Goal: Task Accomplishment & Management: Complete application form

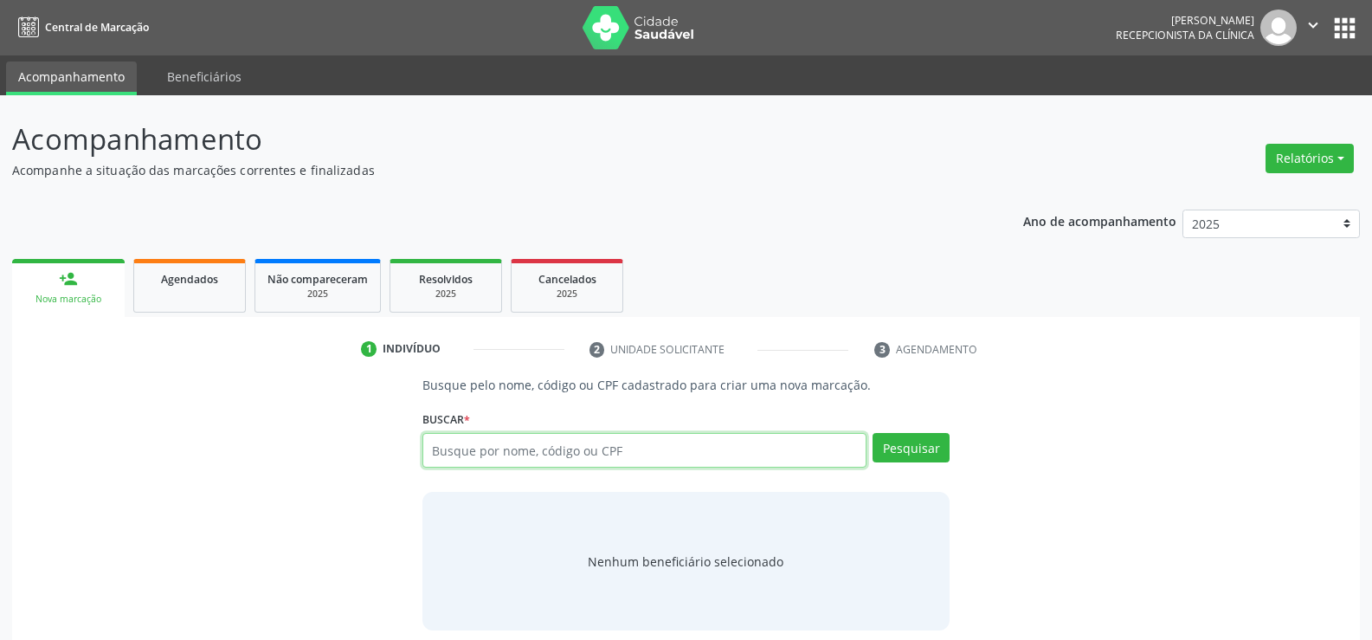
click at [568, 453] on input "text" at bounding box center [644, 450] width 444 height 35
type input "06835794798"
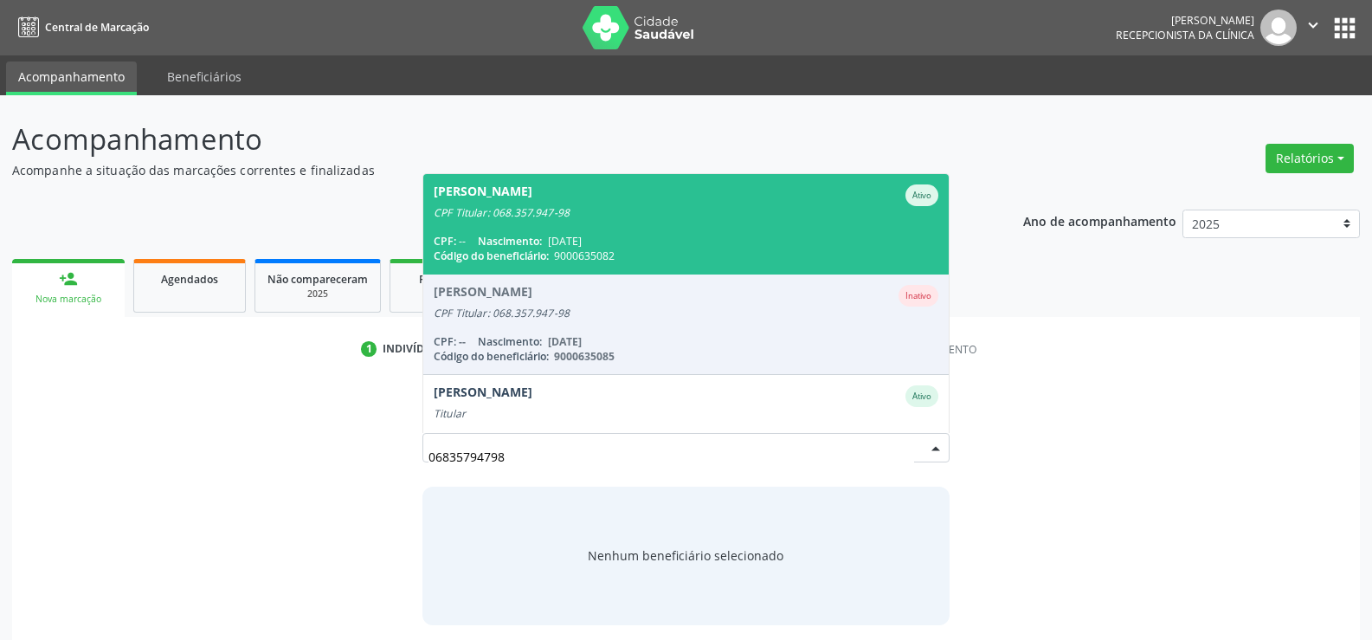
click at [608, 230] on span "[PERSON_NAME] Ativo CPF Titular: 068.357.947-98 CPF: -- Nascimento: [DATE] Códi…" at bounding box center [685, 224] width 525 height 100
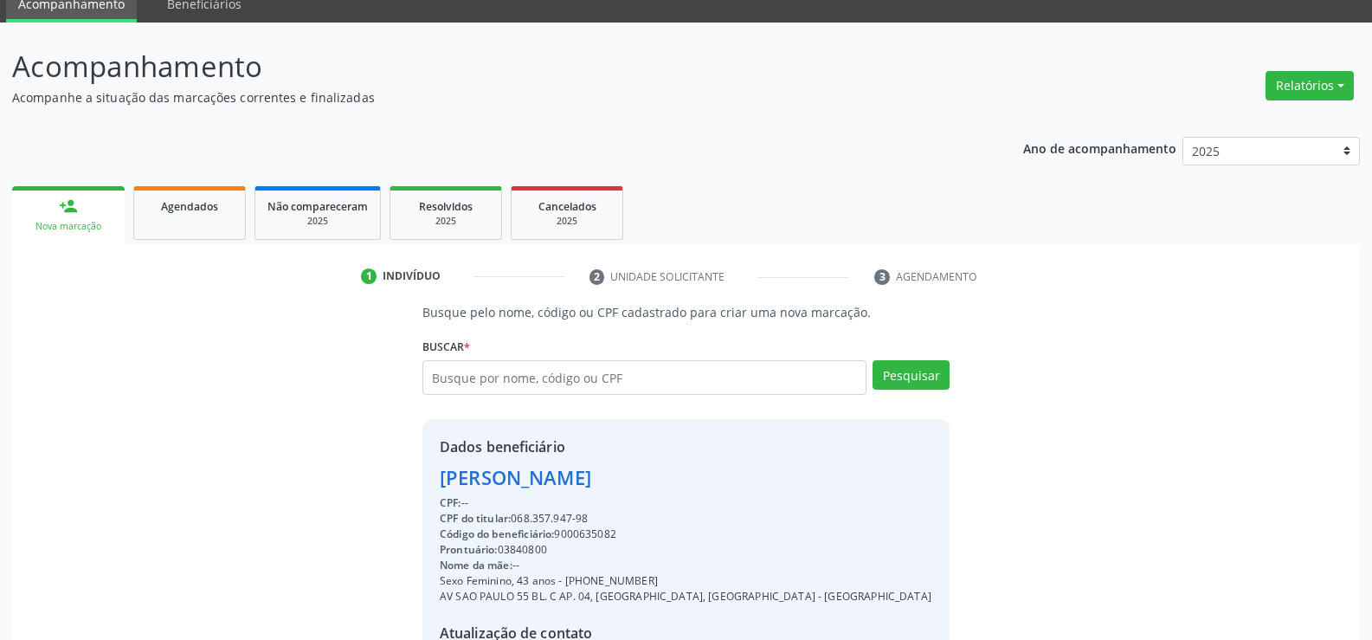
scroll to position [173, 0]
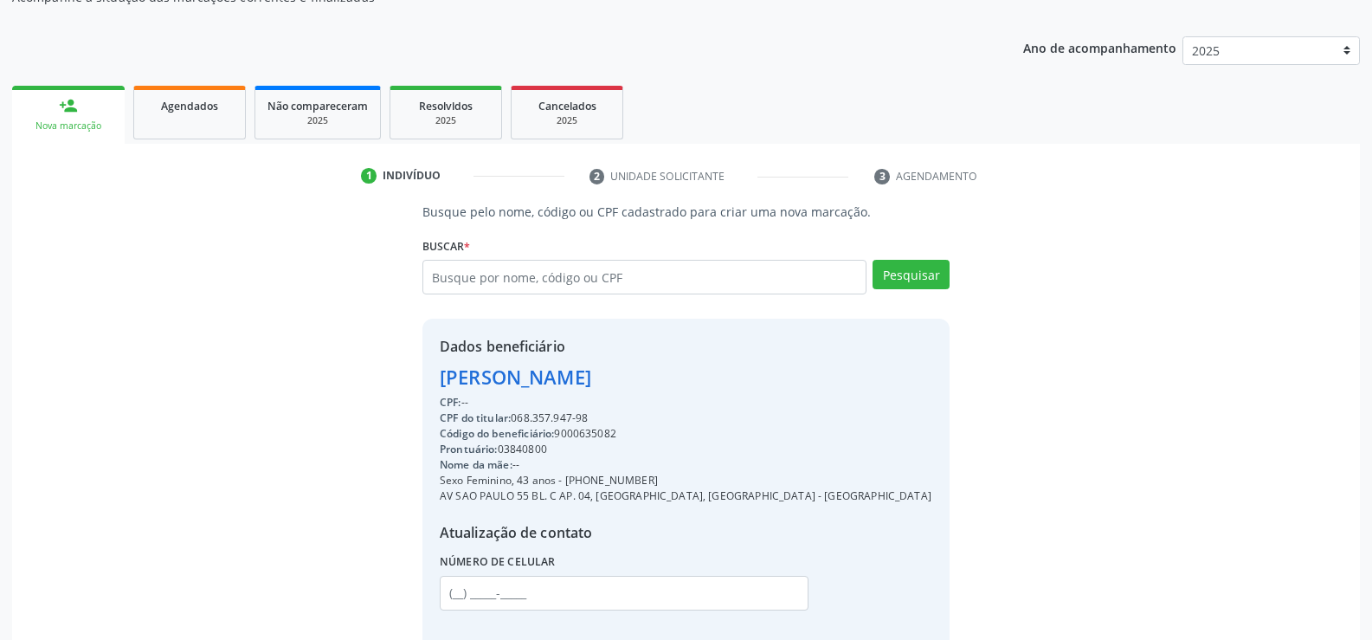
drag, startPoint x: 656, startPoint y: 386, endPoint x: 698, endPoint y: 389, distance: 41.7
click at [698, 389] on div "Dados beneficiário [PERSON_NAME] CPF: -- CPF do titular: 068.357.947-98 Código …" at bounding box center [685, 485] width 527 height 332
copy div "[PERSON_NAME]"
click at [184, 117] on link "Agendados" at bounding box center [189, 113] width 113 height 54
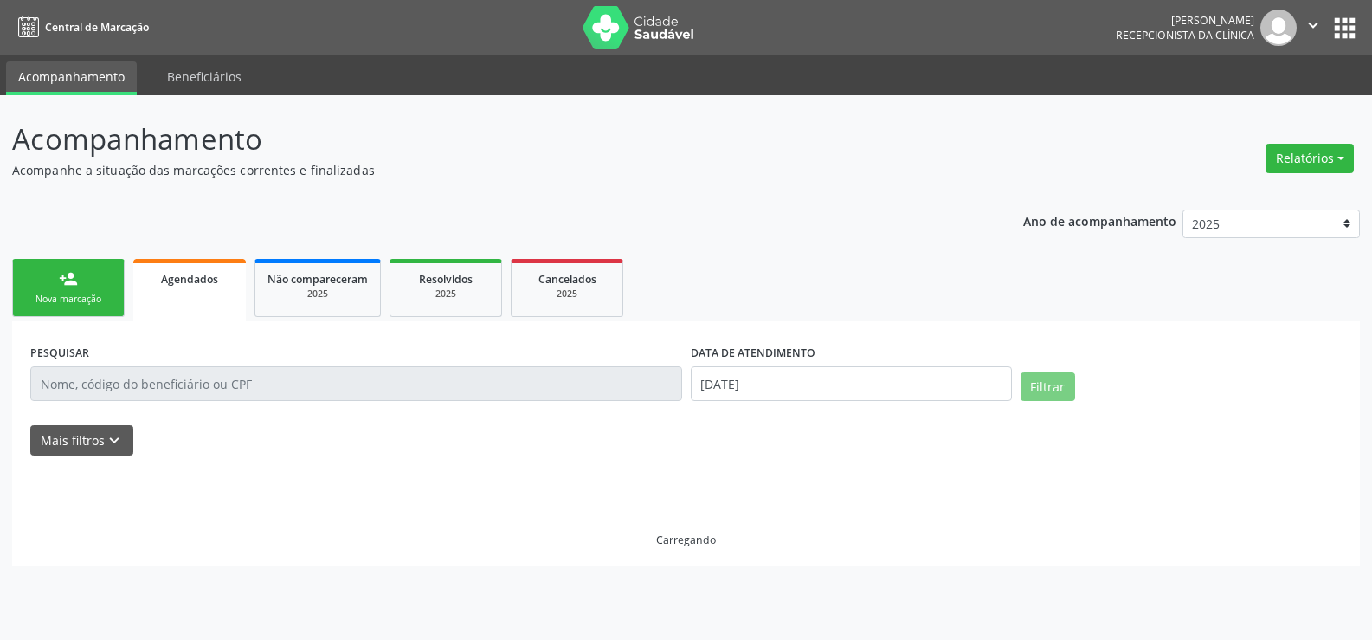
scroll to position [0, 0]
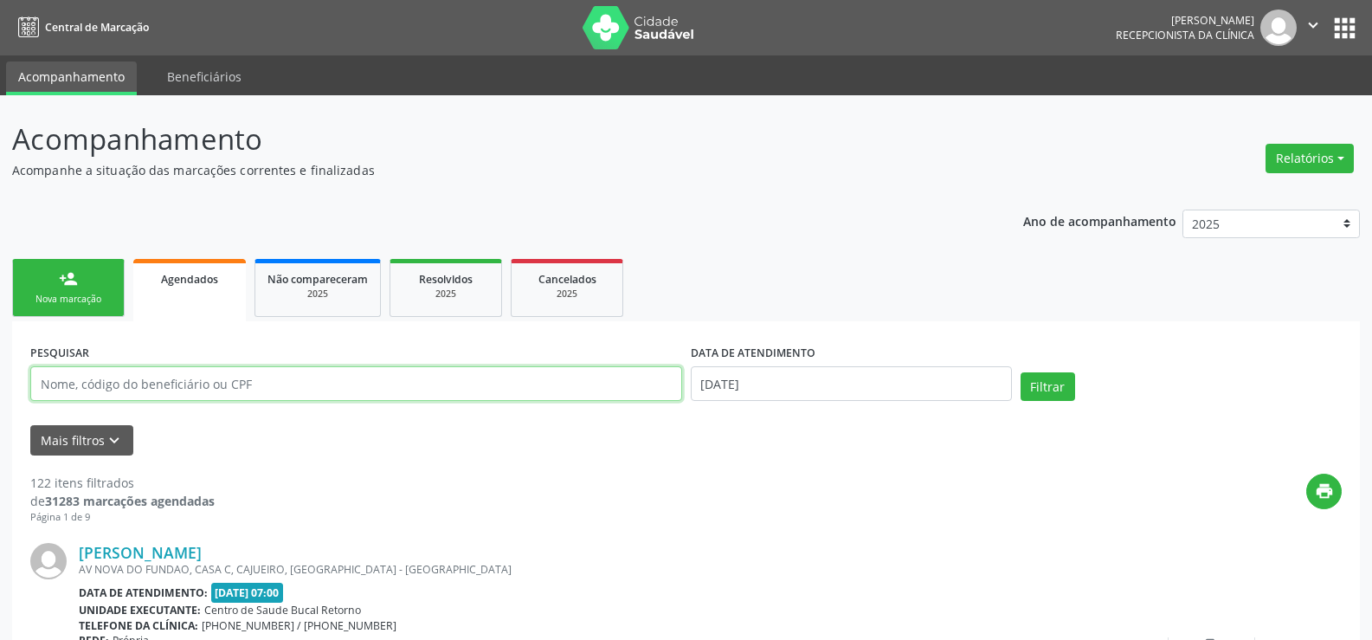
click at [92, 383] on input "text" at bounding box center [356, 383] width 652 height 35
paste input "Izabela Cristina Rodrigues Brandao"
type input "Izabela Cristina Rodrigues Brandao"
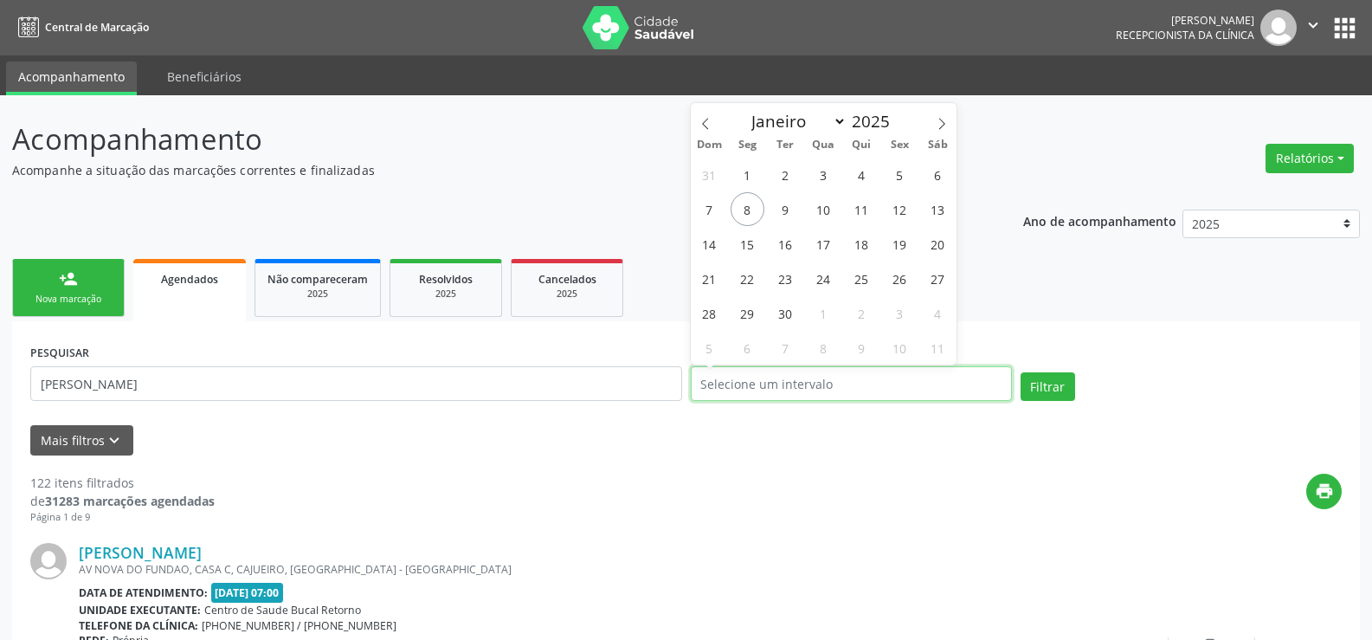
click at [1020, 372] on button "Filtrar" at bounding box center [1047, 386] width 55 height 29
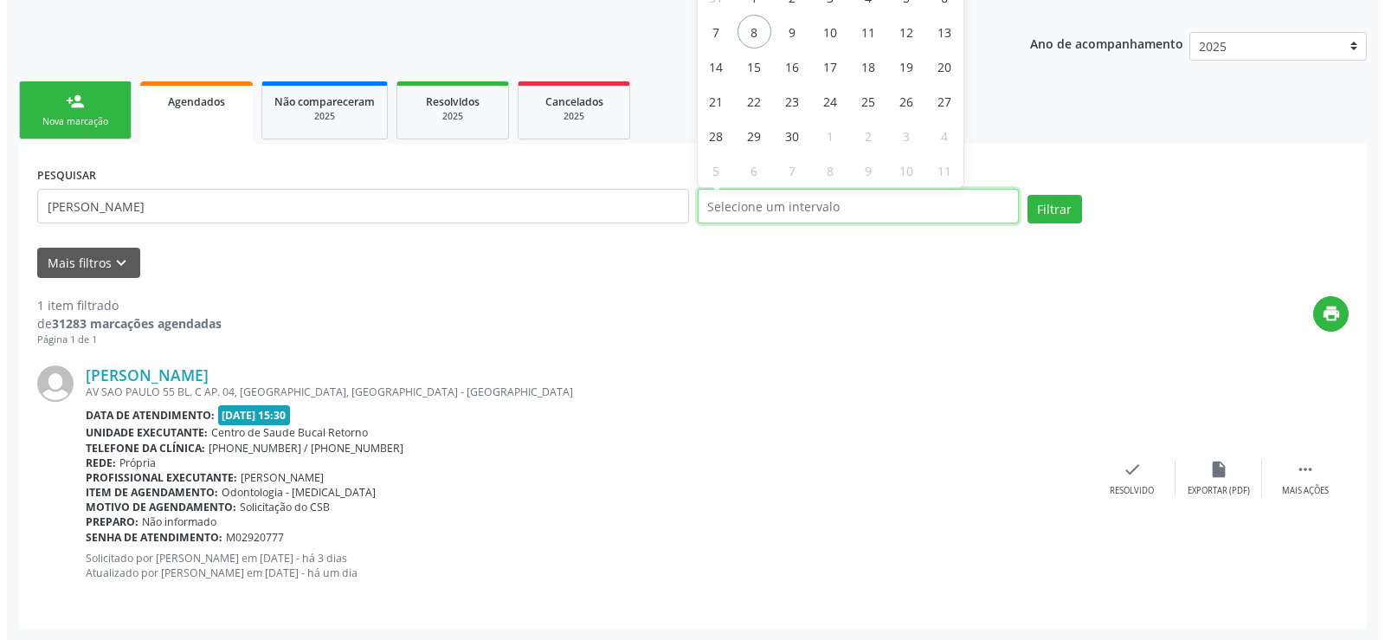
scroll to position [178, 0]
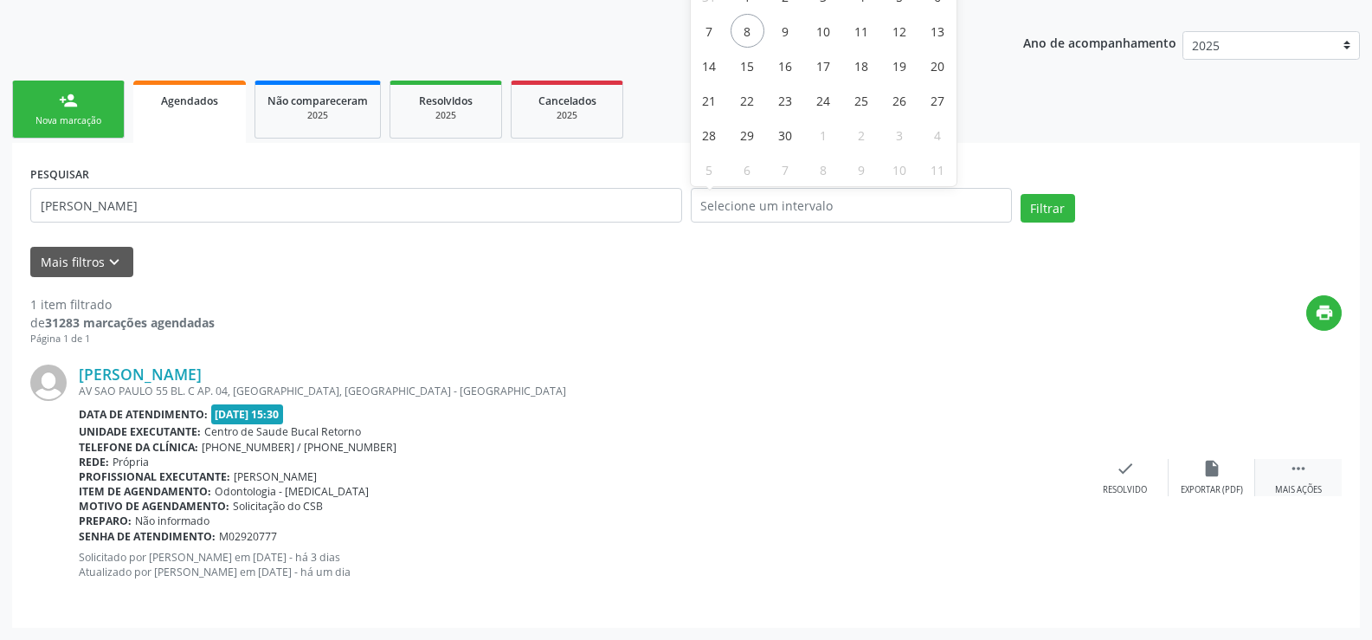
click at [1302, 479] on div " Mais ações" at bounding box center [1298, 477] width 87 height 37
click at [1137, 469] on div "cancel Cancelar" at bounding box center [1125, 477] width 87 height 37
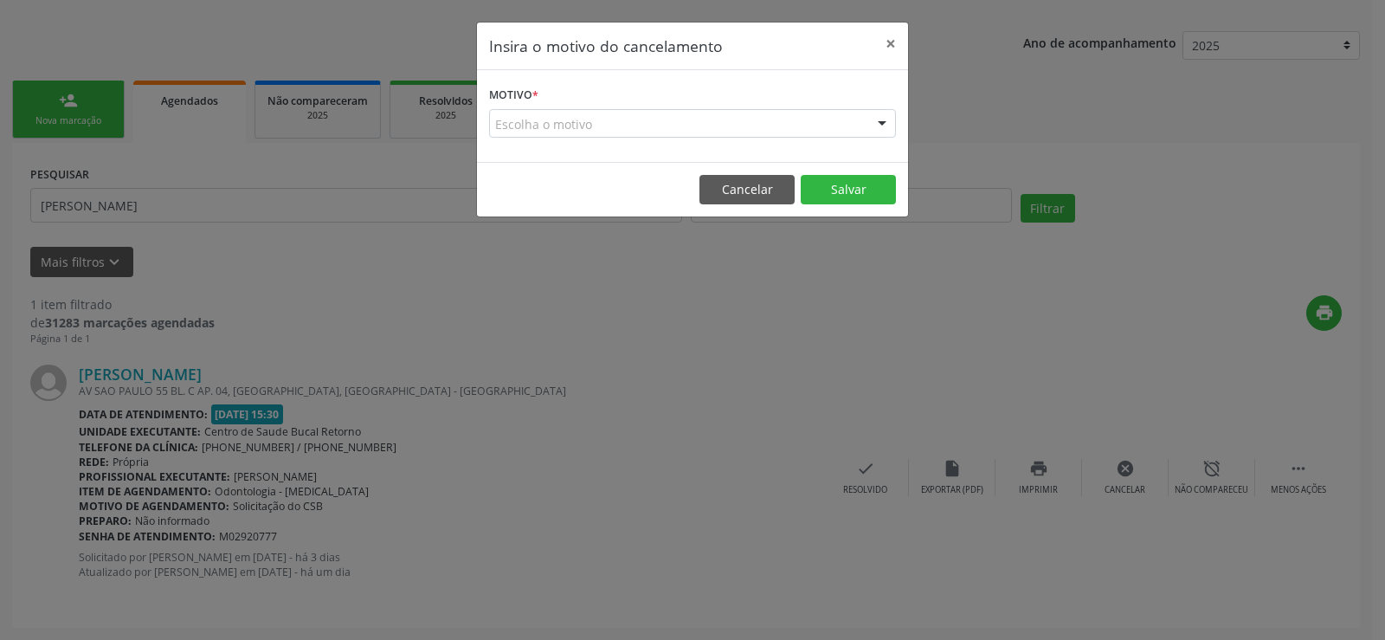
click at [689, 125] on div "Escolha o motivo" at bounding box center [692, 123] width 407 height 29
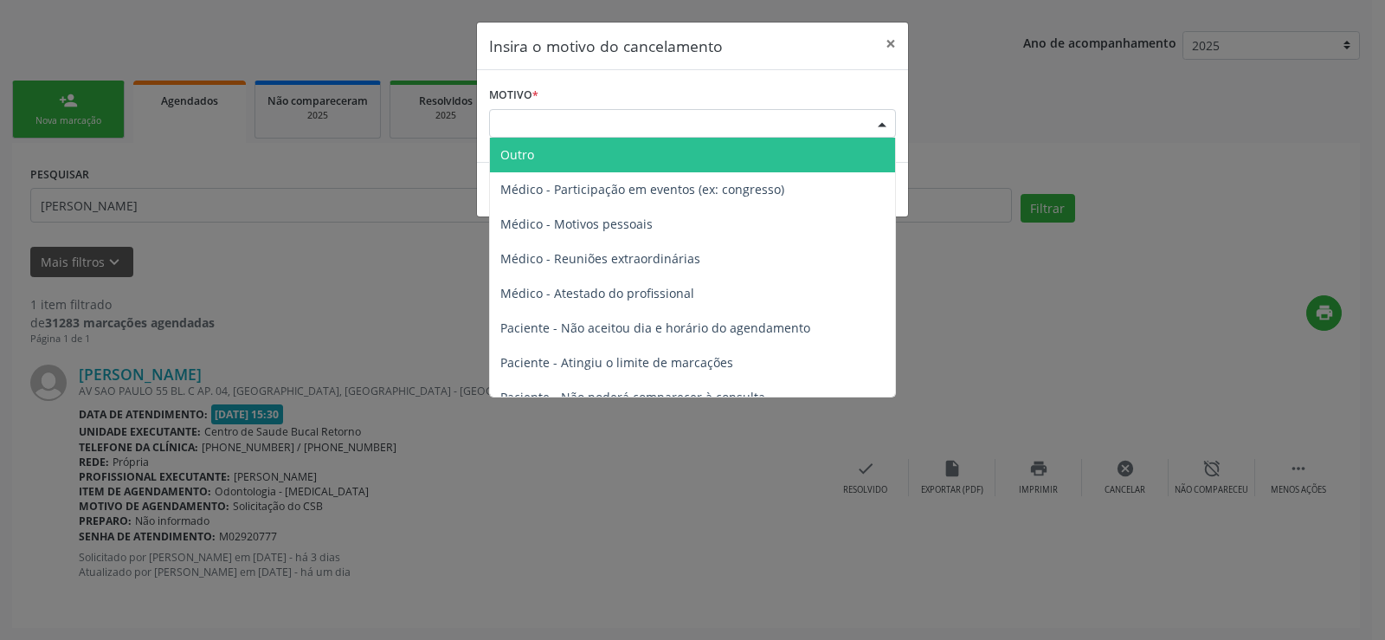
click at [660, 156] on span "Outro" at bounding box center [692, 155] width 405 height 35
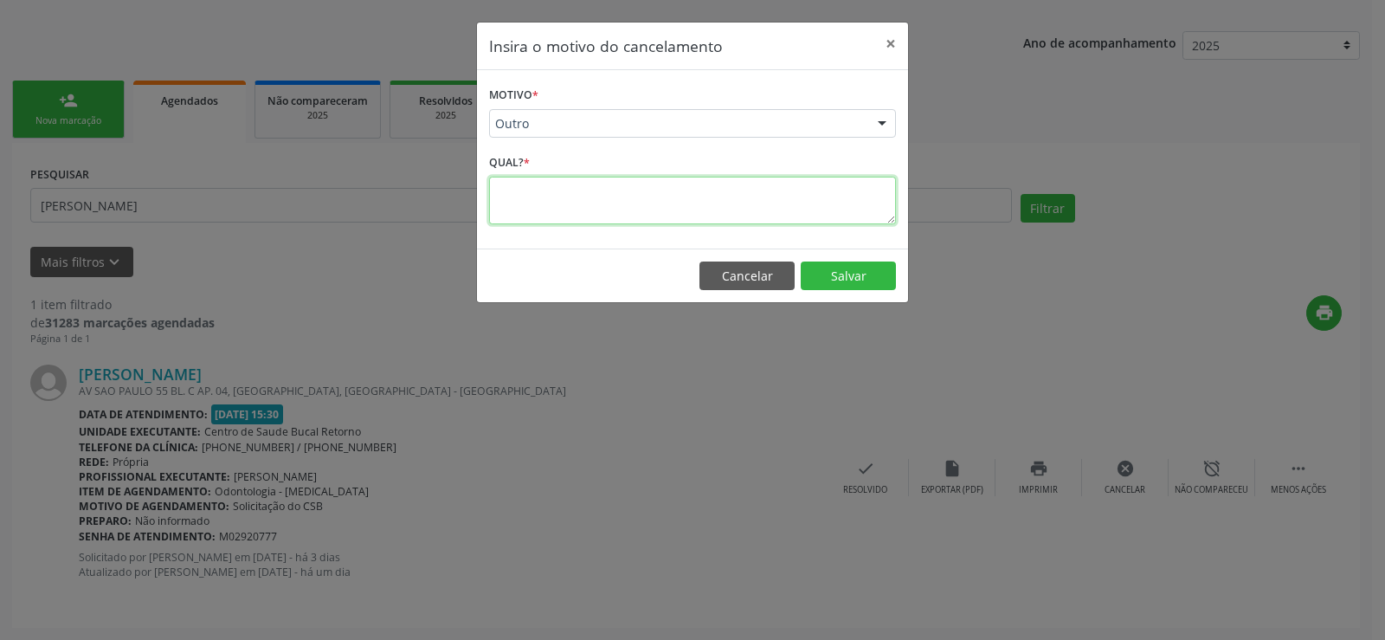
click at [576, 204] on textarea at bounding box center [692, 201] width 407 height 48
type textarea "paciente ligou informando que encontra-se muito resfriada."
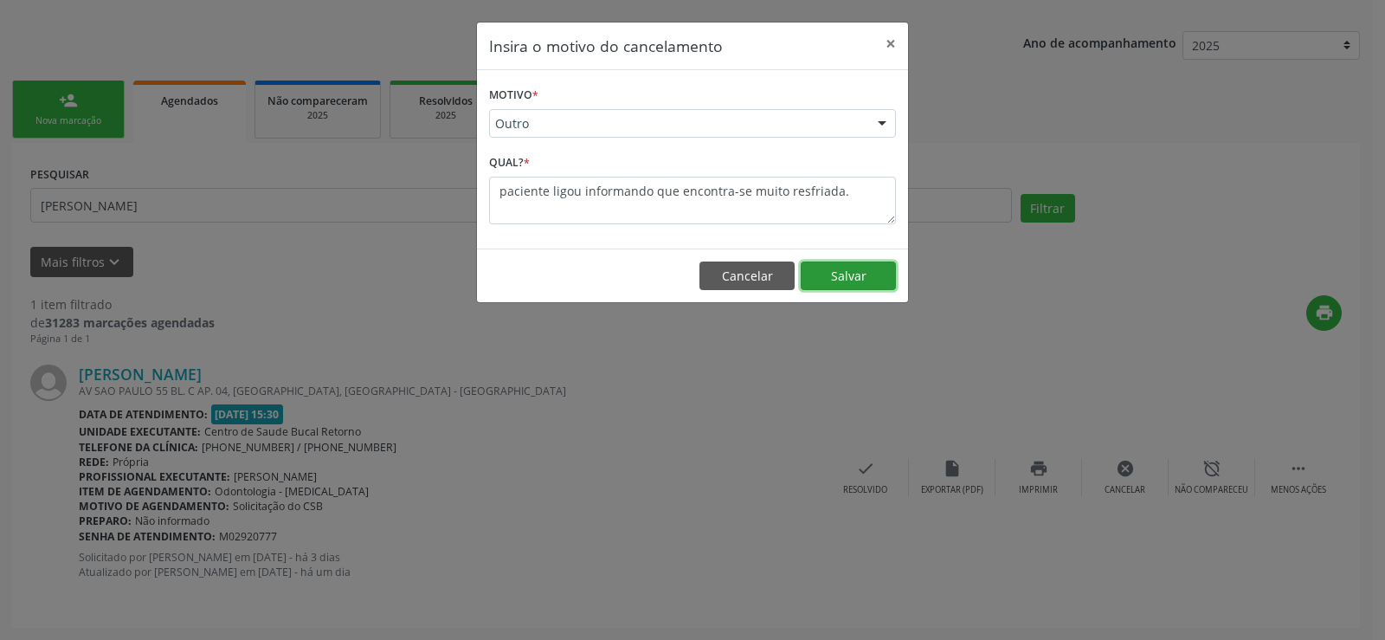
click at [869, 276] on button "Salvar" at bounding box center [848, 275] width 95 height 29
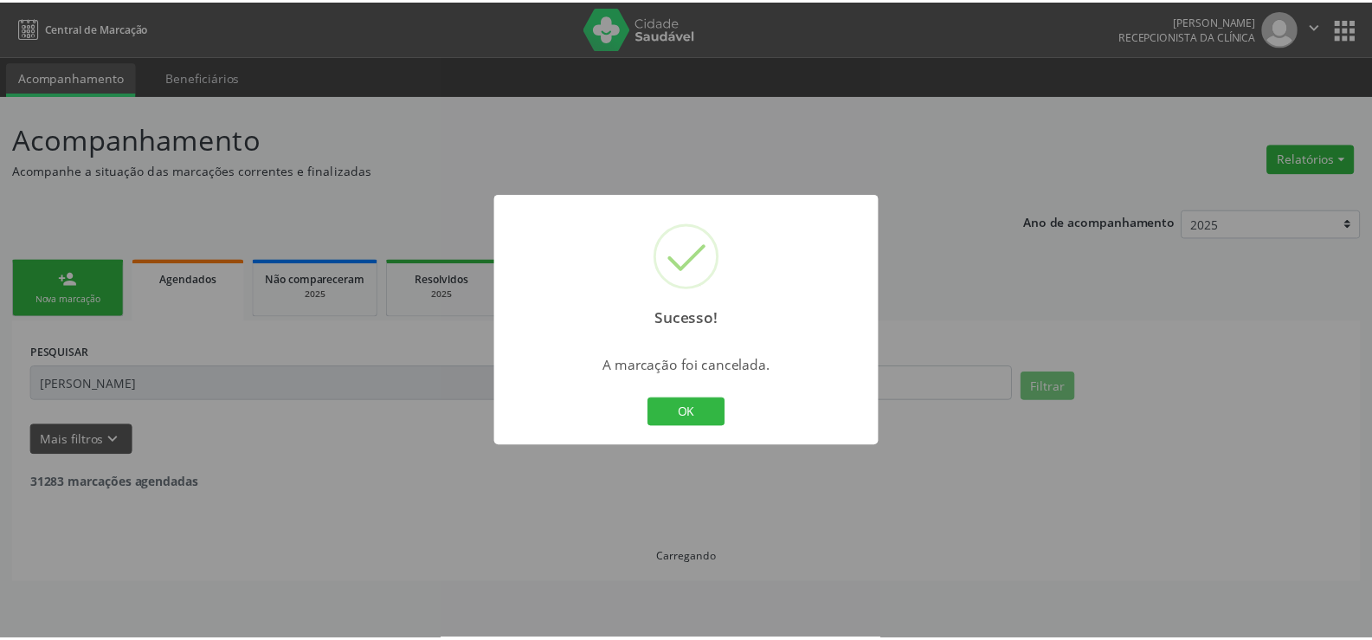
scroll to position [0, 0]
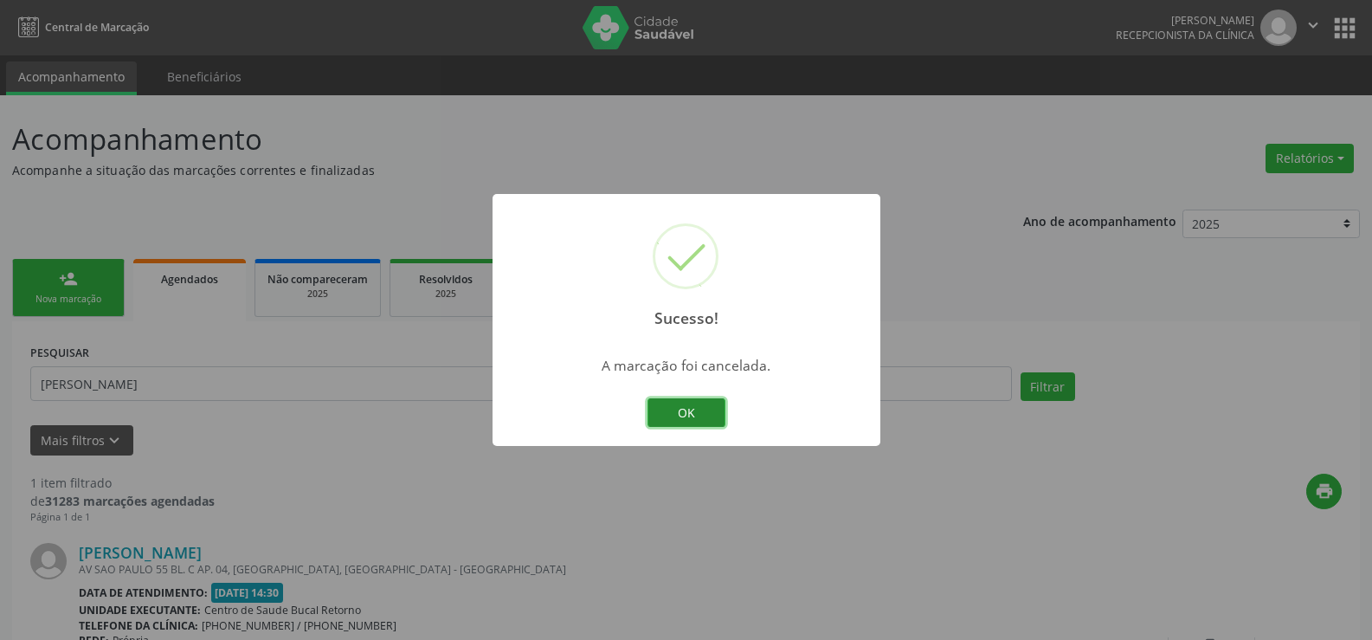
click at [706, 406] on button "OK" at bounding box center [686, 412] width 78 height 29
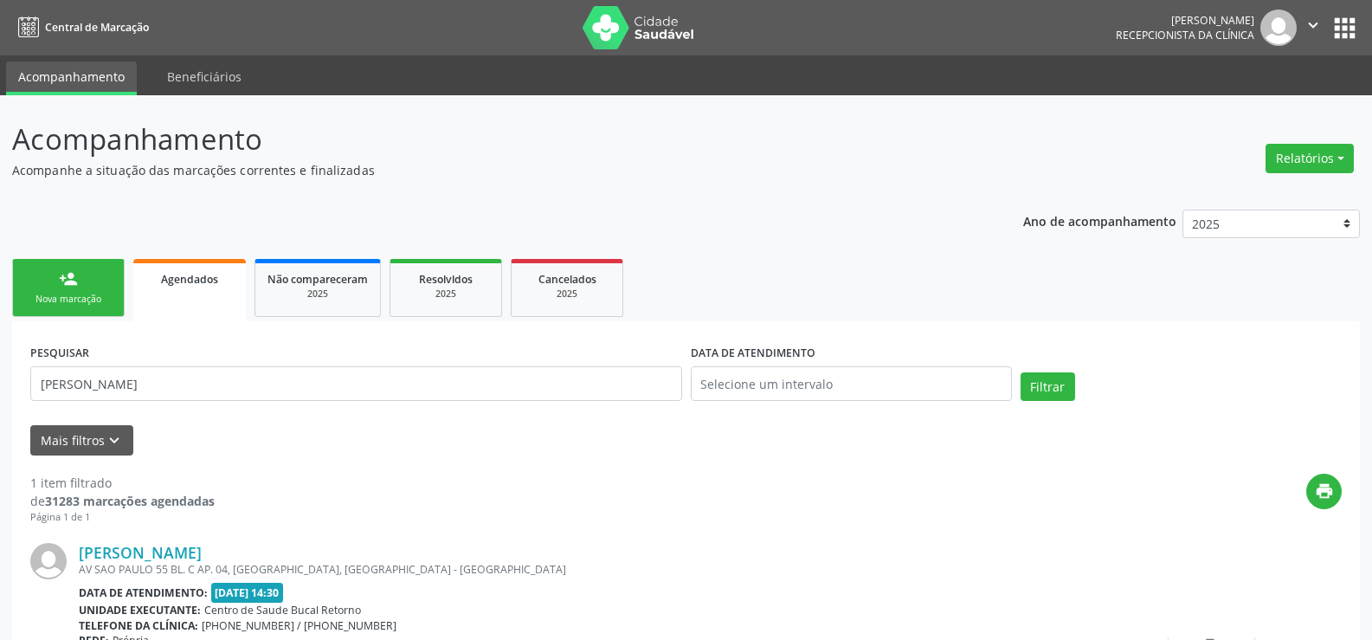
click at [74, 294] on div "Nova marcação" at bounding box center [68, 299] width 87 height 13
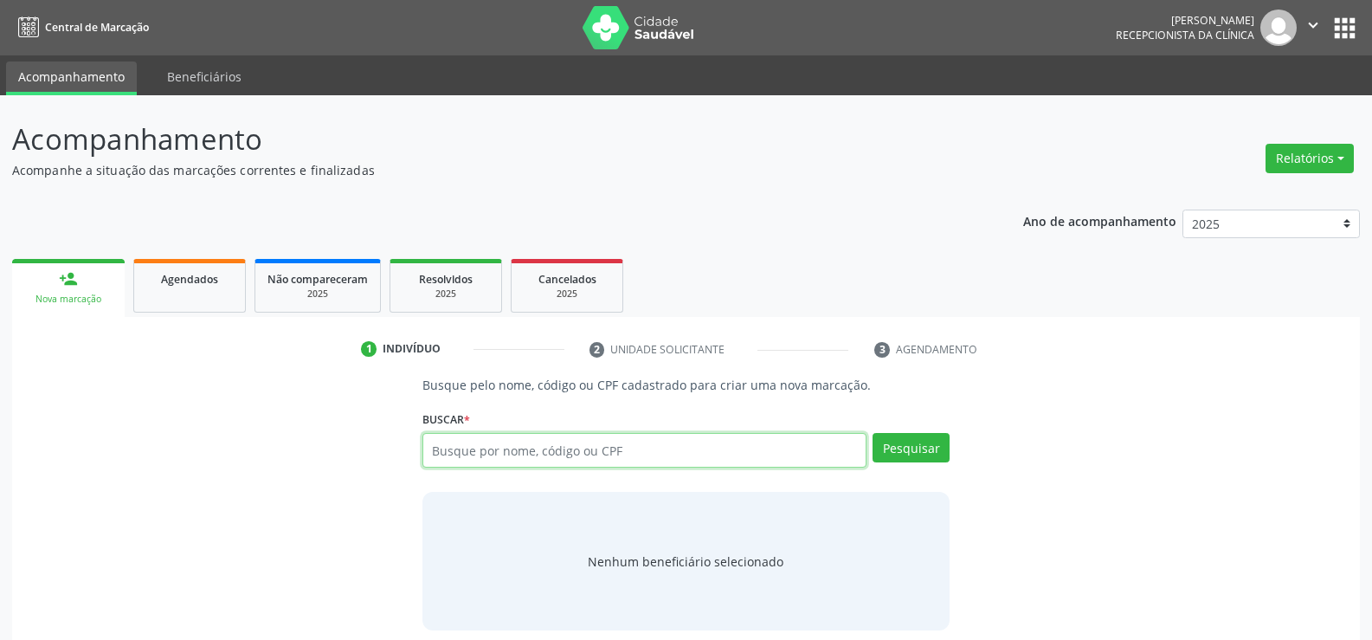
click at [589, 450] on input "text" at bounding box center [644, 450] width 444 height 35
type input "05196426434"
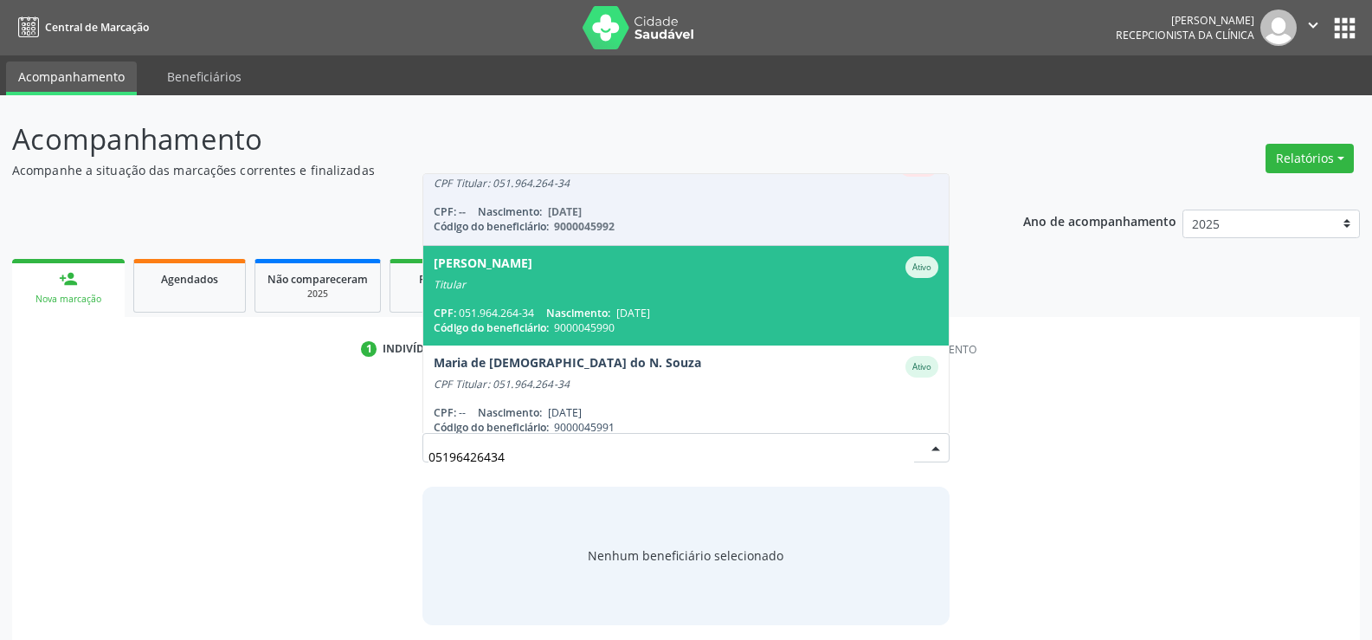
scroll to position [42, 0]
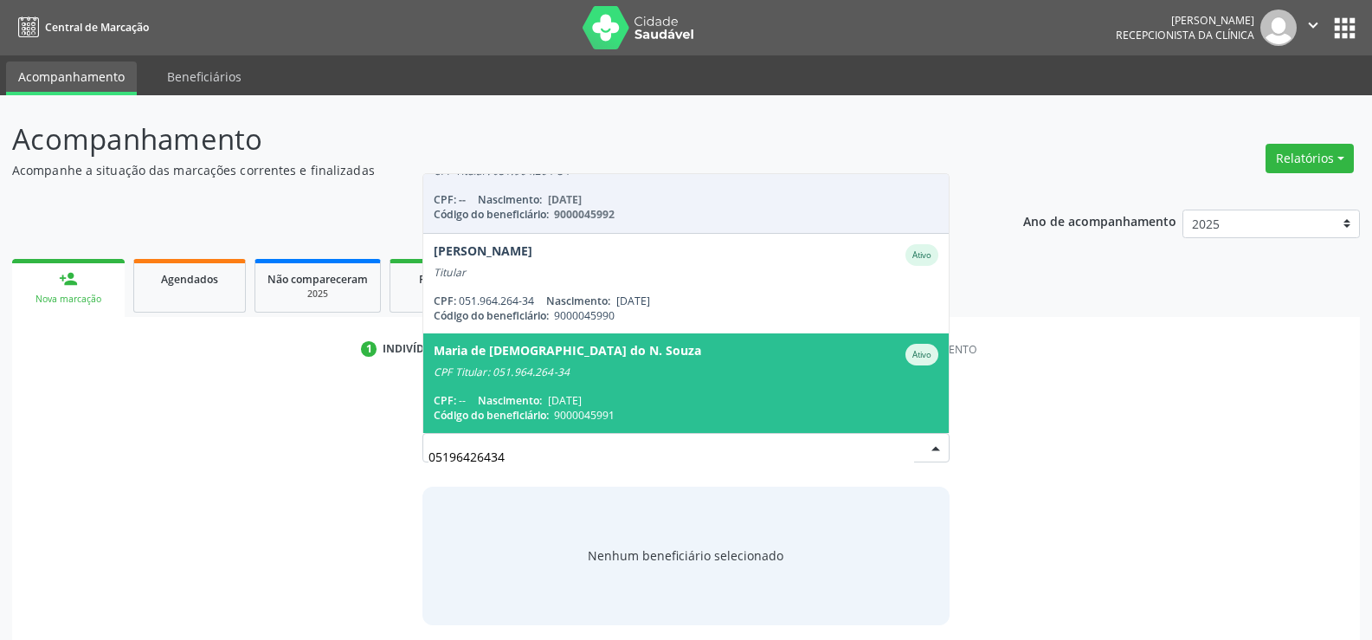
click at [650, 374] on div "CPF Titular: 051.964.264-34" at bounding box center [686, 372] width 505 height 14
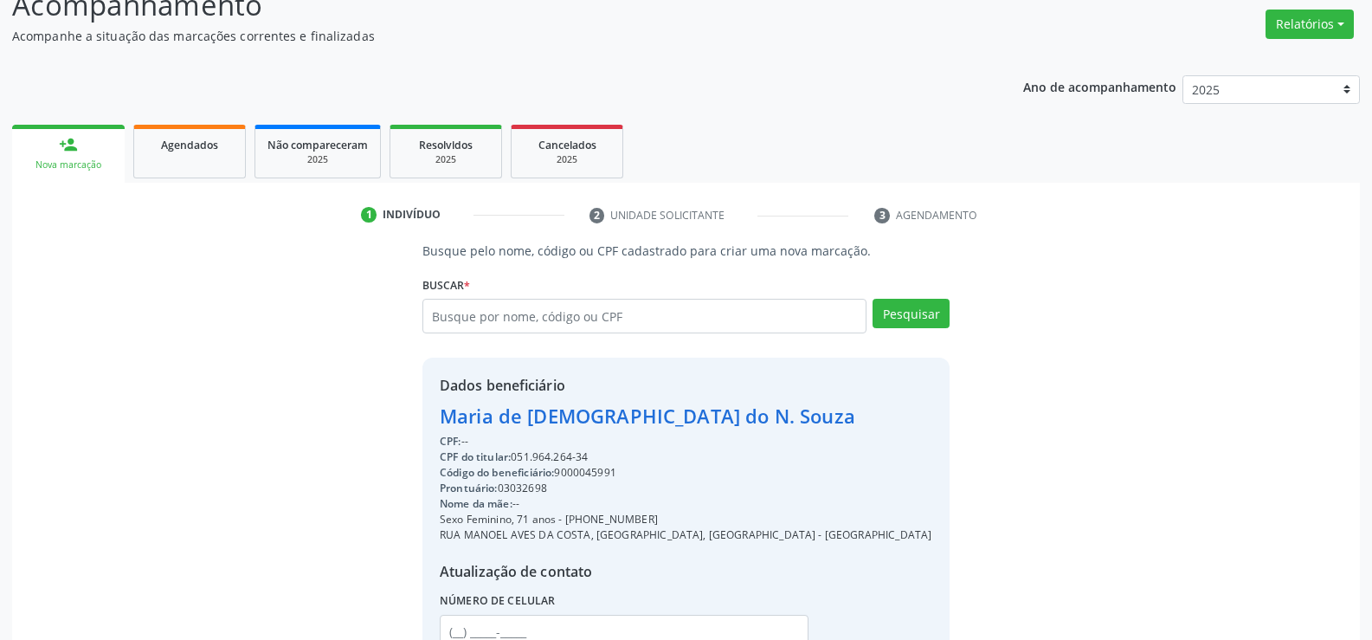
scroll to position [274, 0]
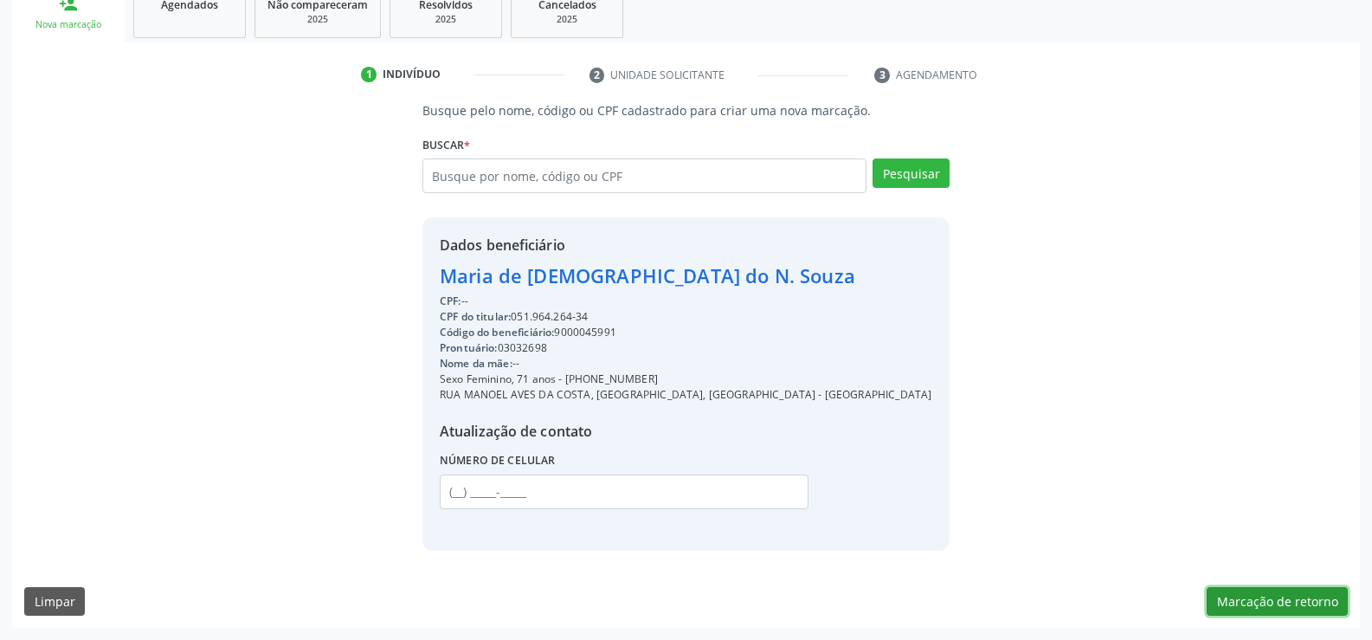
click at [1252, 595] on button "Marcação de retorno" at bounding box center [1277, 601] width 141 height 29
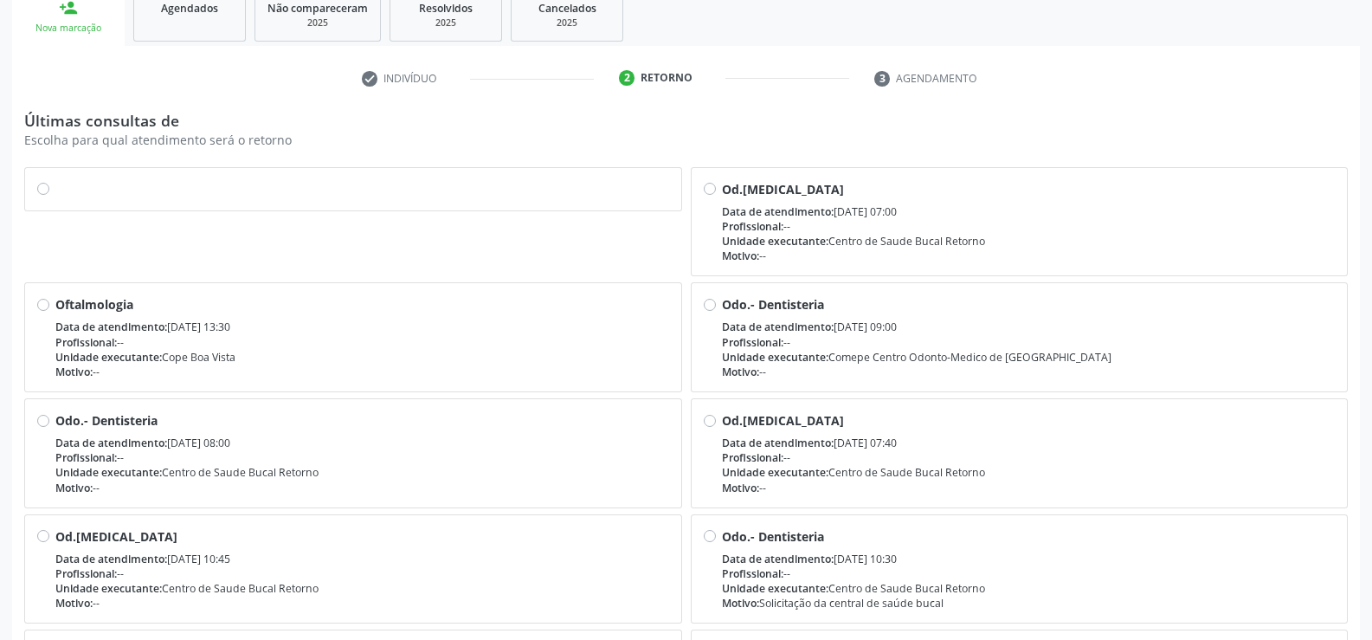
scroll to position [346, 0]
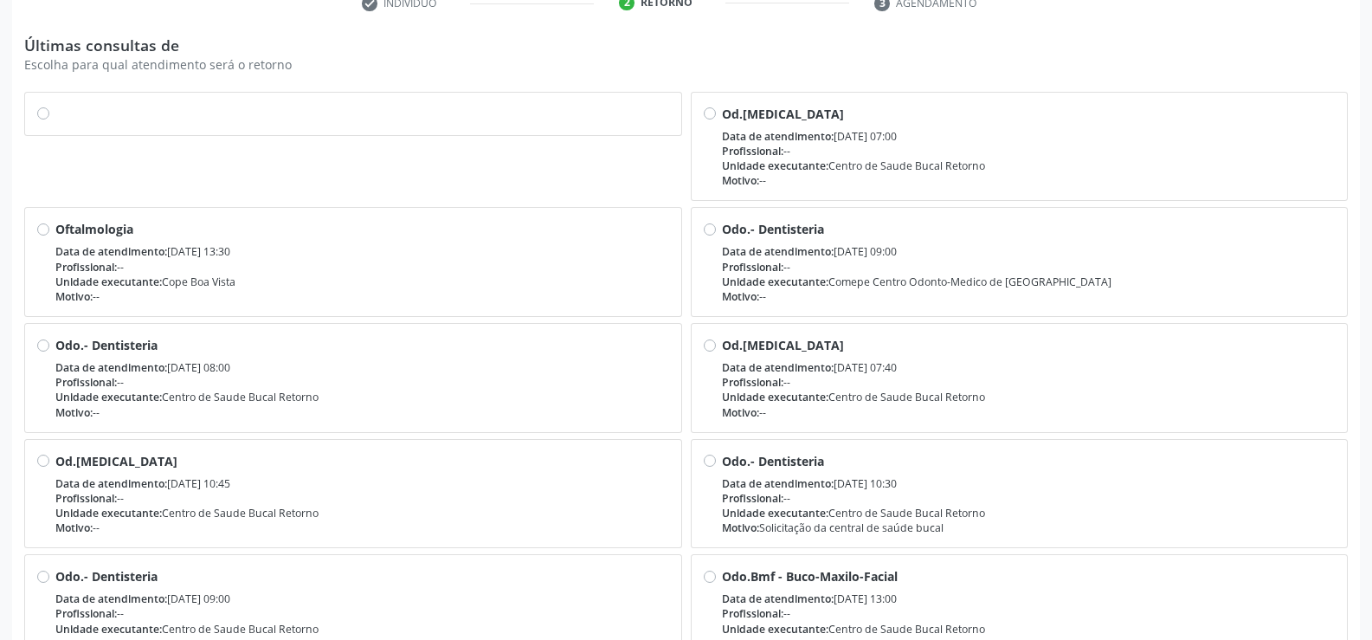
click at [55, 105] on label at bounding box center [362, 105] width 614 height 0
click at [38, 107] on input "radio" at bounding box center [43, 113] width 12 height 16
radio input "true"
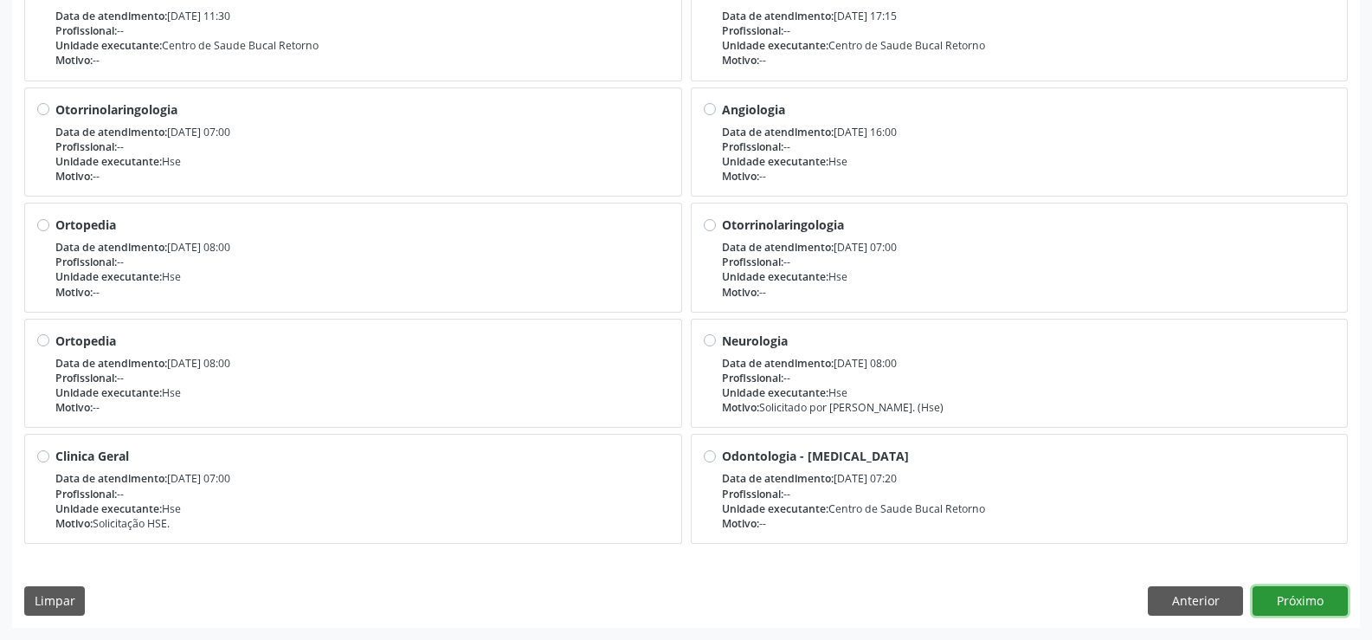
click at [1315, 597] on button "Próximo" at bounding box center [1299, 600] width 95 height 29
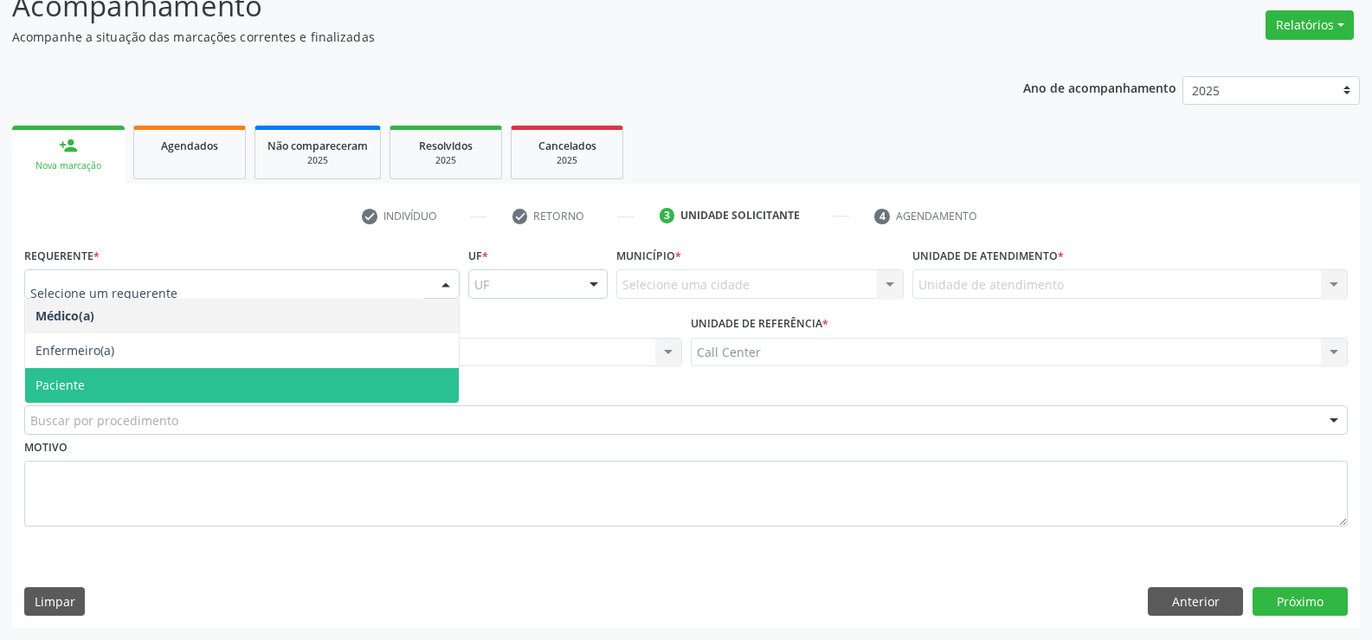
click at [125, 385] on span "Paciente" at bounding box center [242, 385] width 434 height 35
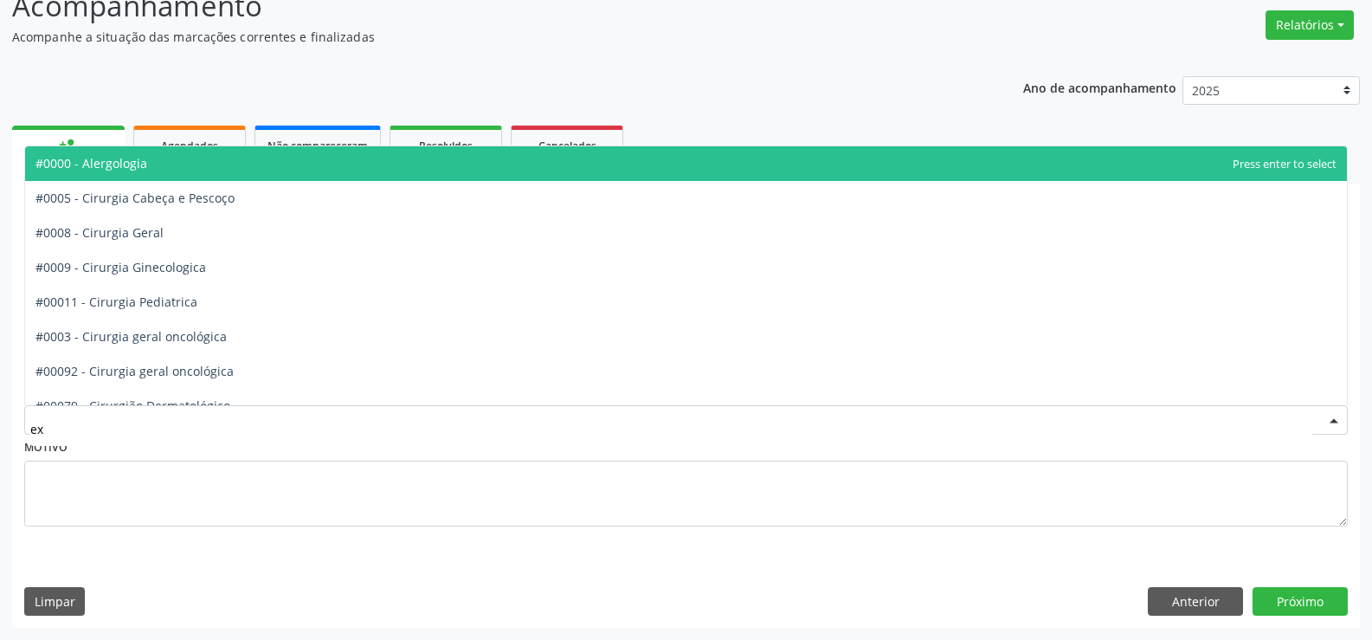
type input "exo"
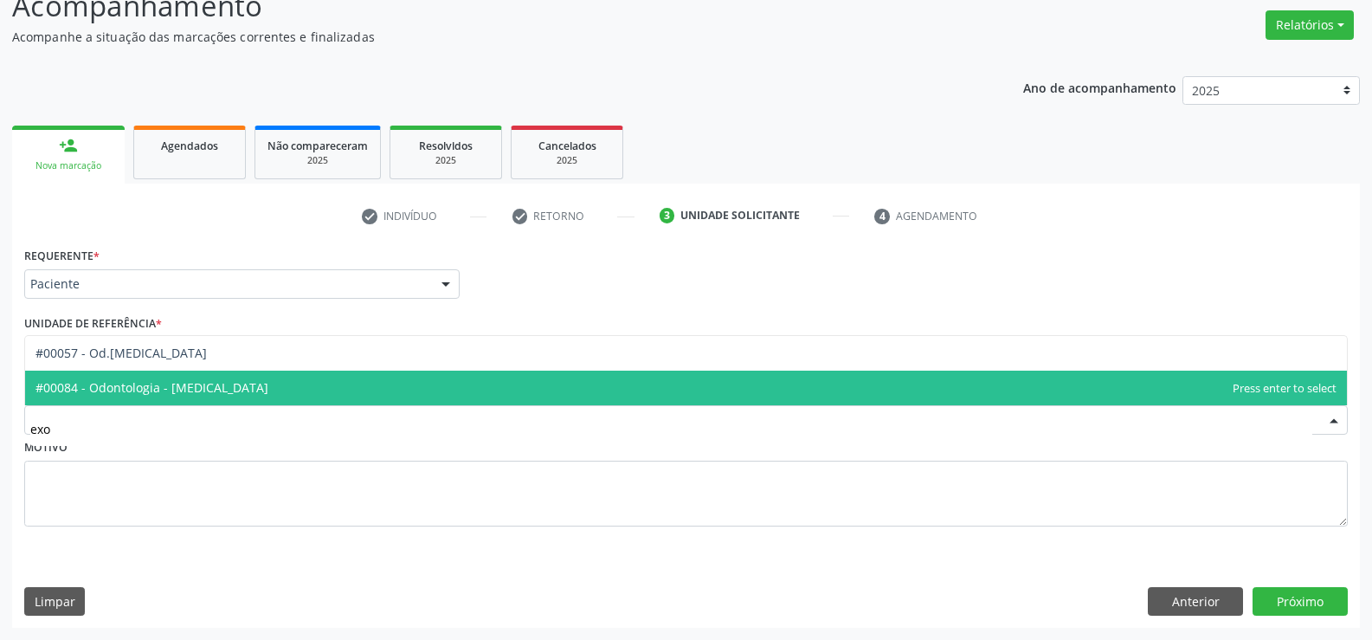
click at [113, 388] on span "#00084 - Odontologia - [MEDICAL_DATA]" at bounding box center [151, 387] width 233 height 16
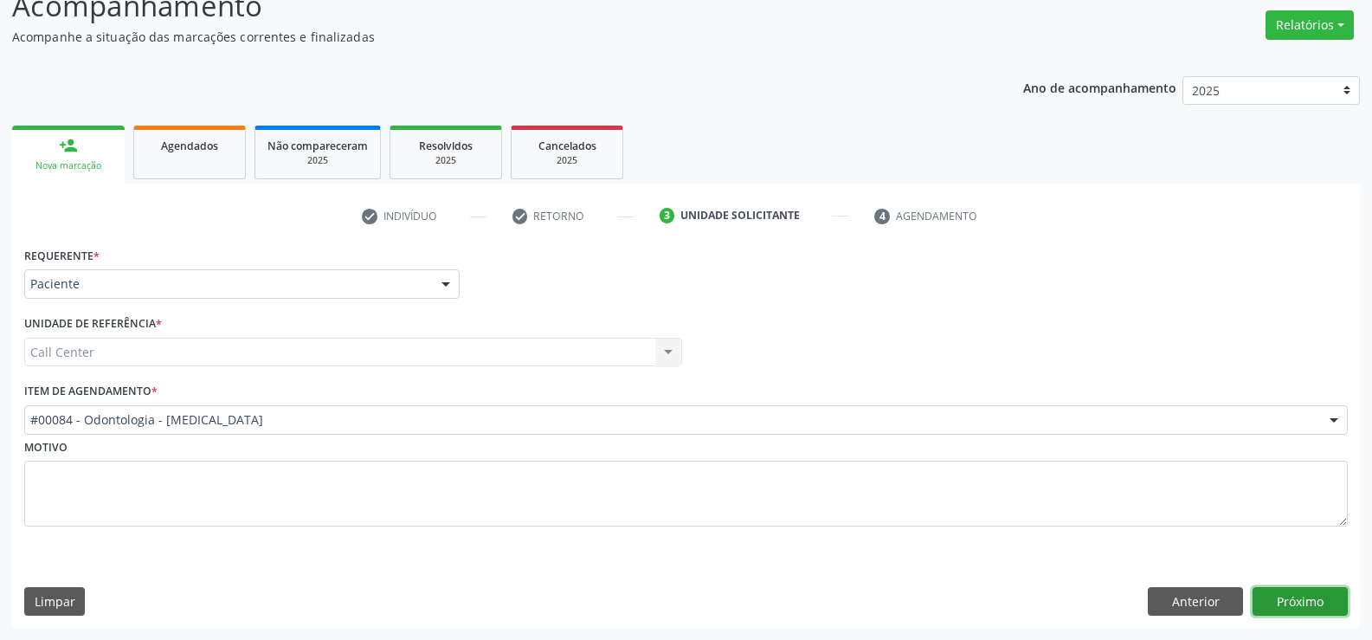
click at [1316, 606] on button "Próximo" at bounding box center [1299, 601] width 95 height 29
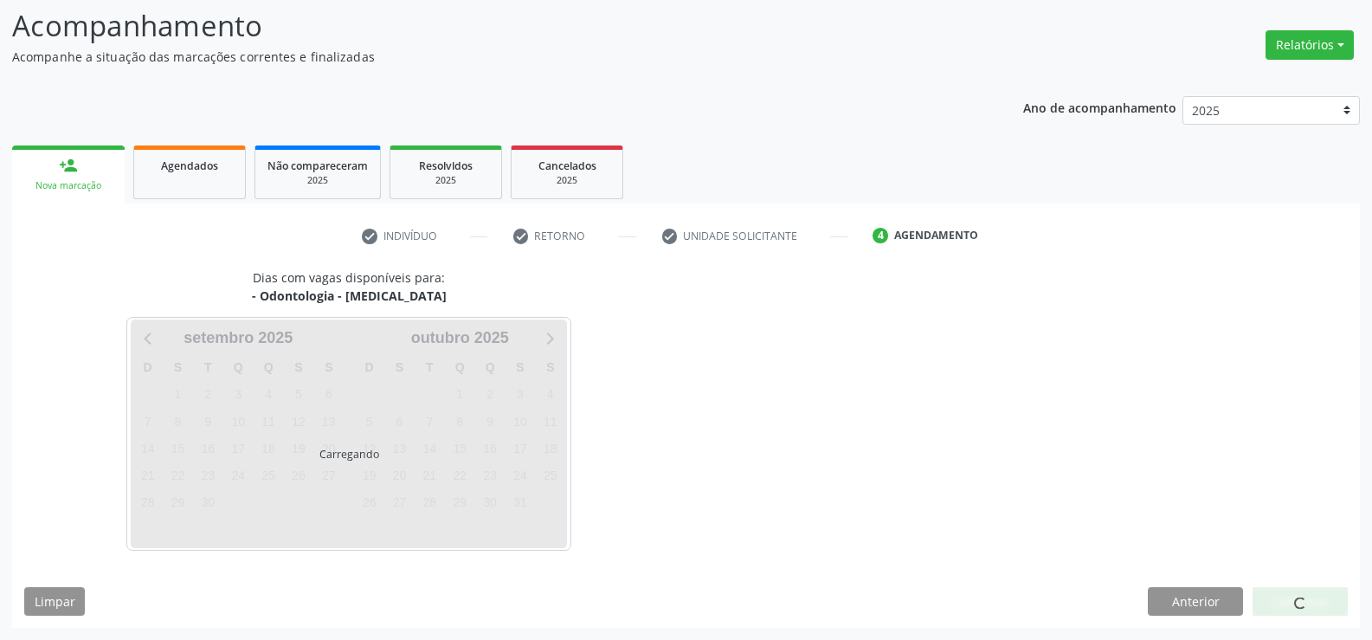
scroll to position [113, 0]
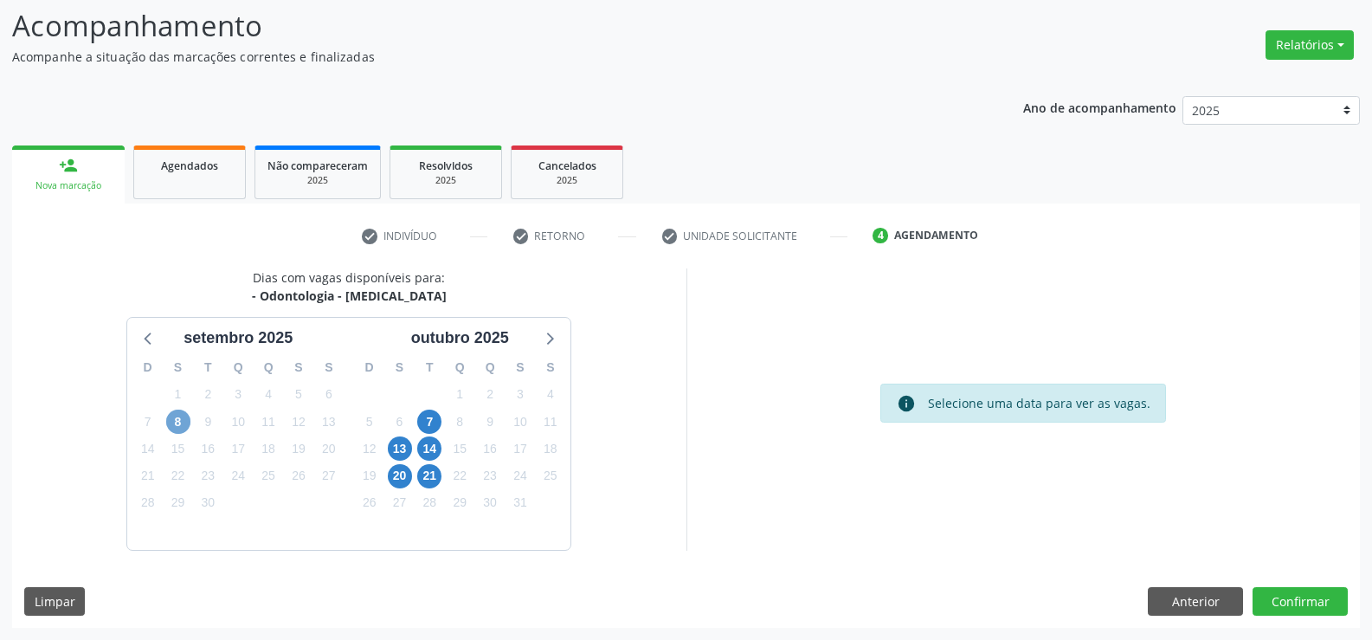
click at [171, 422] on span "8" at bounding box center [178, 421] width 24 height 24
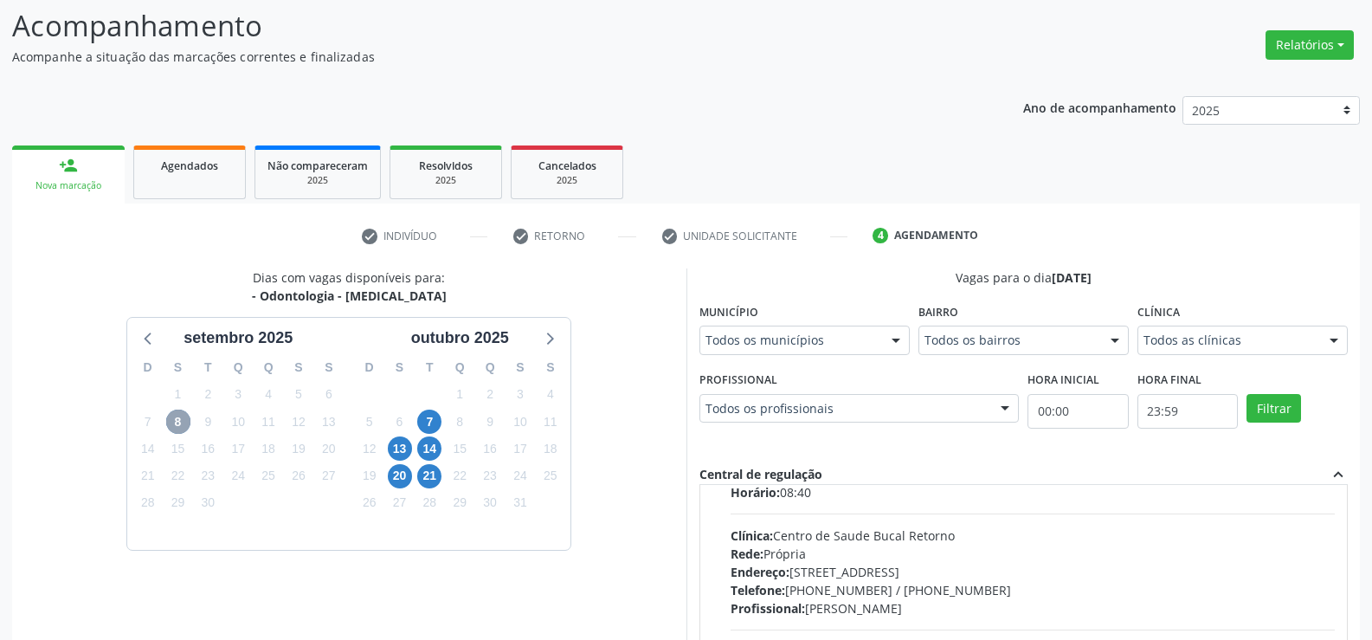
scroll to position [273, 0]
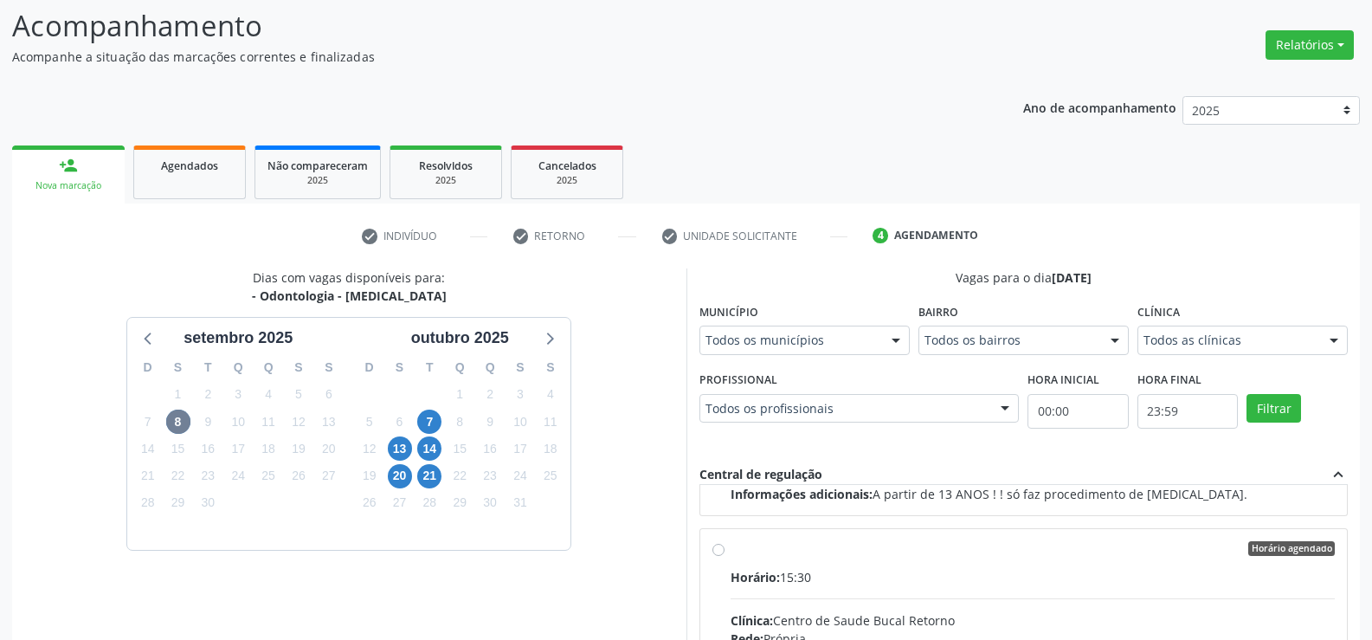
click at [723, 546] on input "Horário agendado Horário: 15:30 Clínica: Centro de Saude Bucal Retorno Rede: Pr…" at bounding box center [718, 549] width 12 height 16
radio input "true"
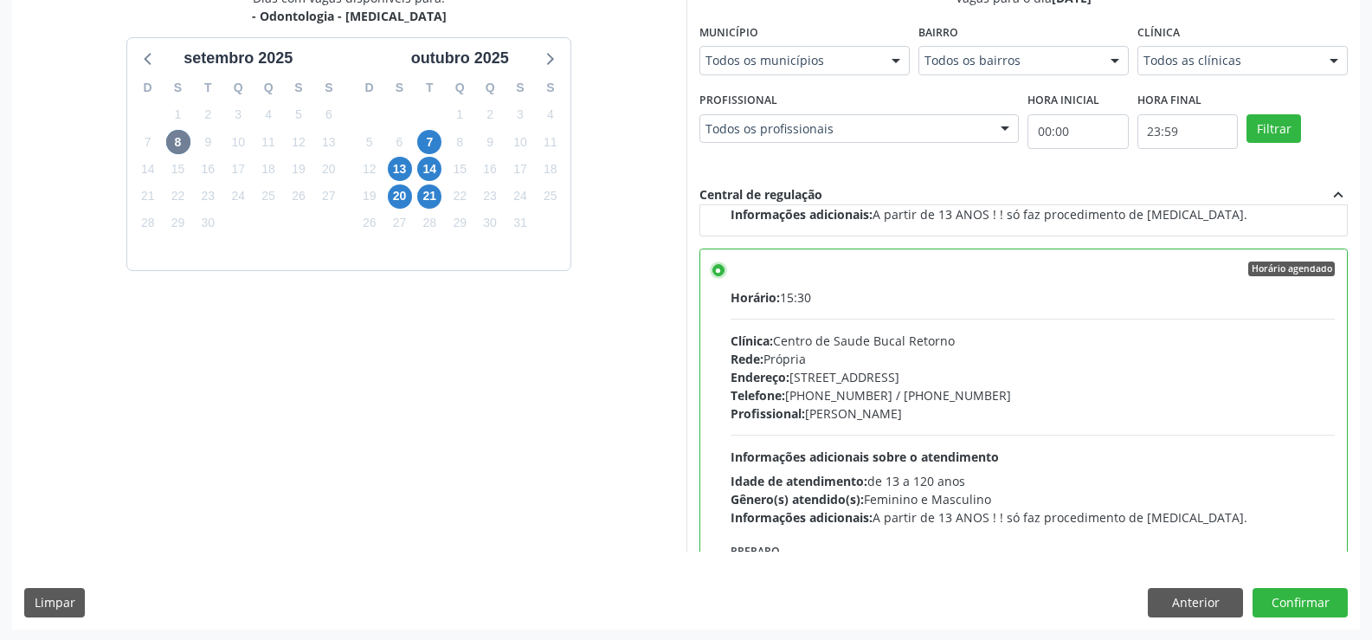
scroll to position [395, 0]
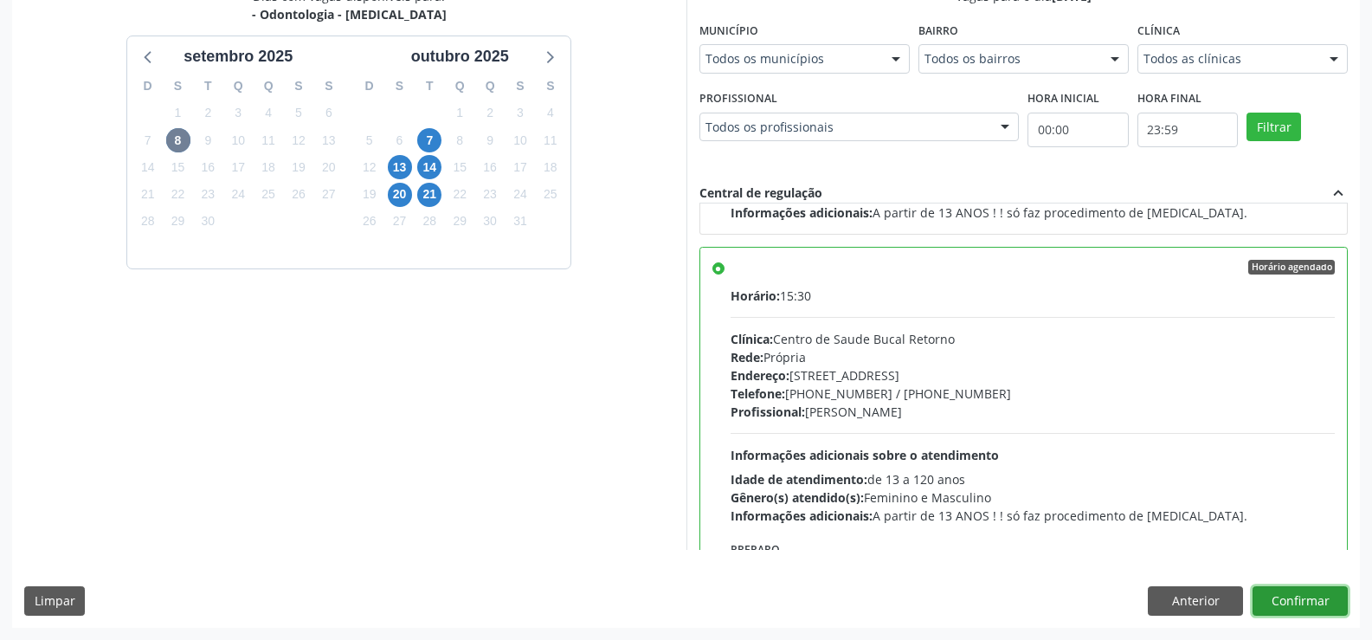
click at [1309, 596] on button "Confirmar" at bounding box center [1299, 600] width 95 height 29
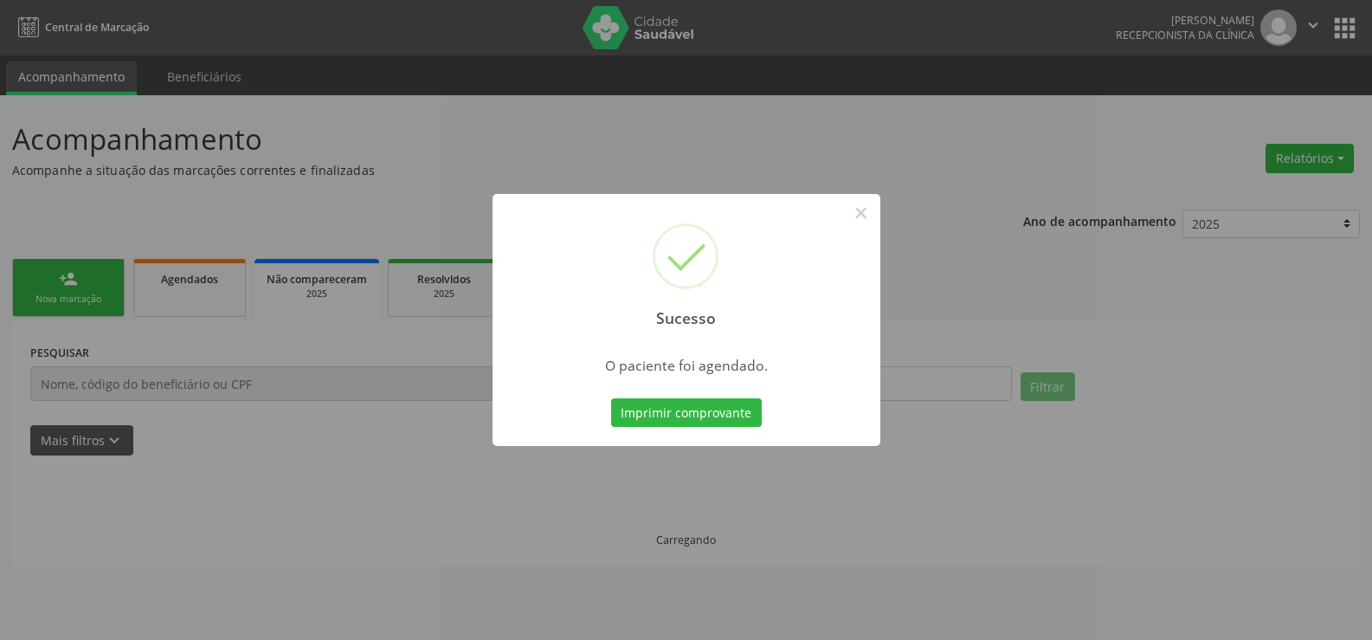
scroll to position [0, 0]
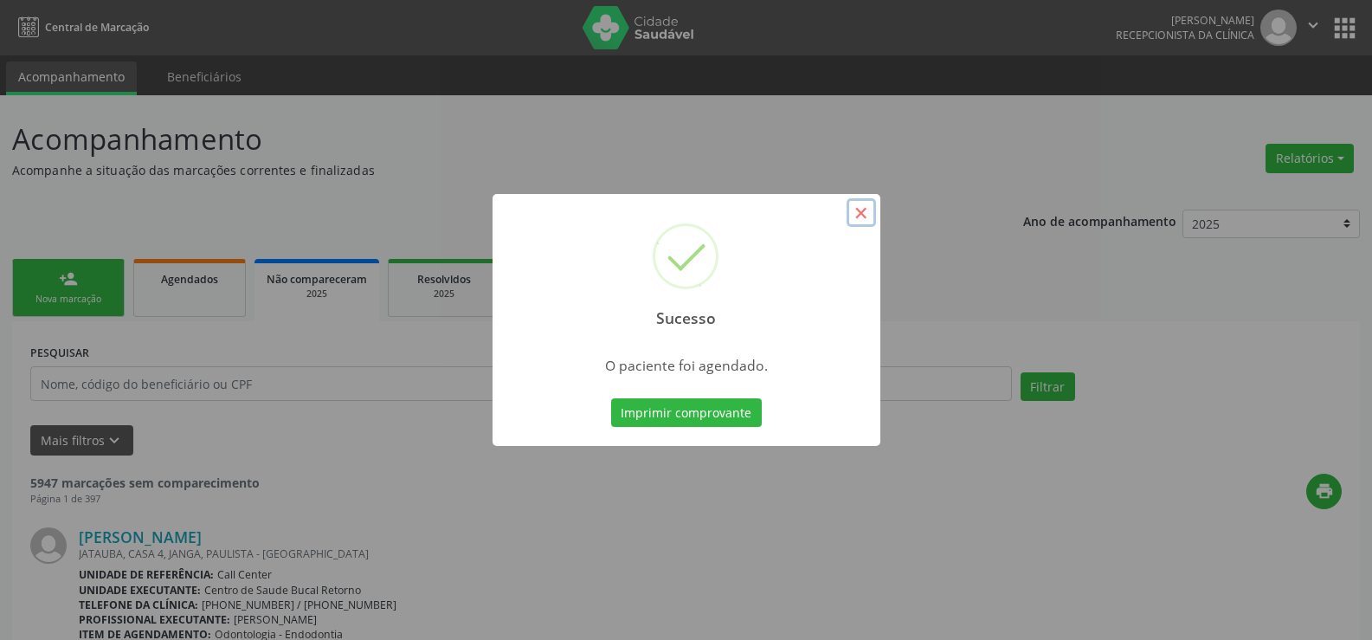
click at [862, 212] on button "×" at bounding box center [860, 212] width 29 height 29
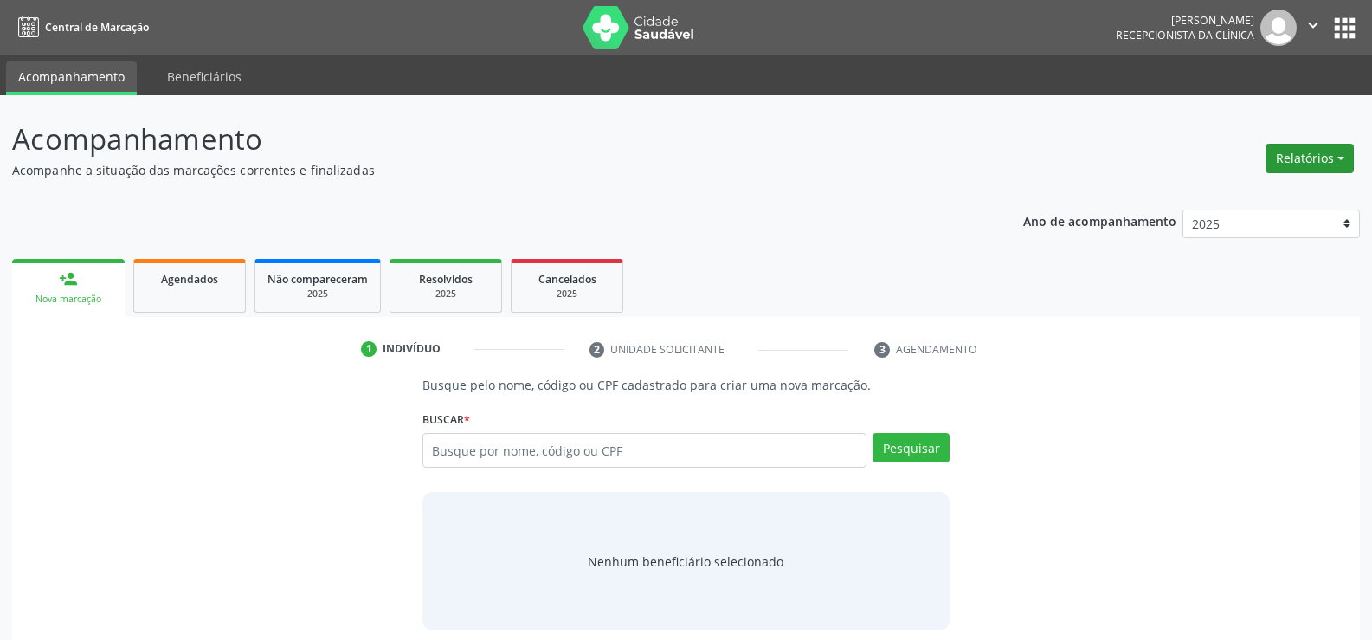
click at [1290, 160] on button "Relatórios" at bounding box center [1309, 158] width 88 height 29
click at [1213, 195] on link "Agendamentos" at bounding box center [1261, 195] width 186 height 24
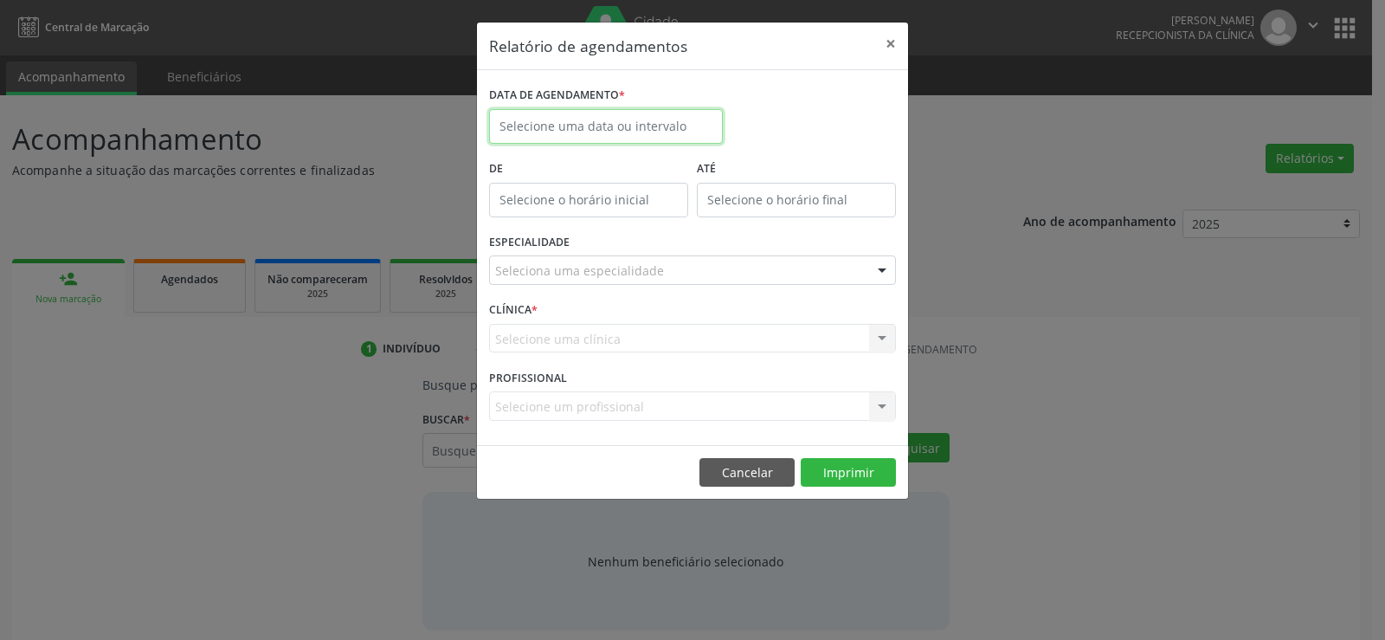
click at [584, 127] on input "text" at bounding box center [606, 126] width 234 height 35
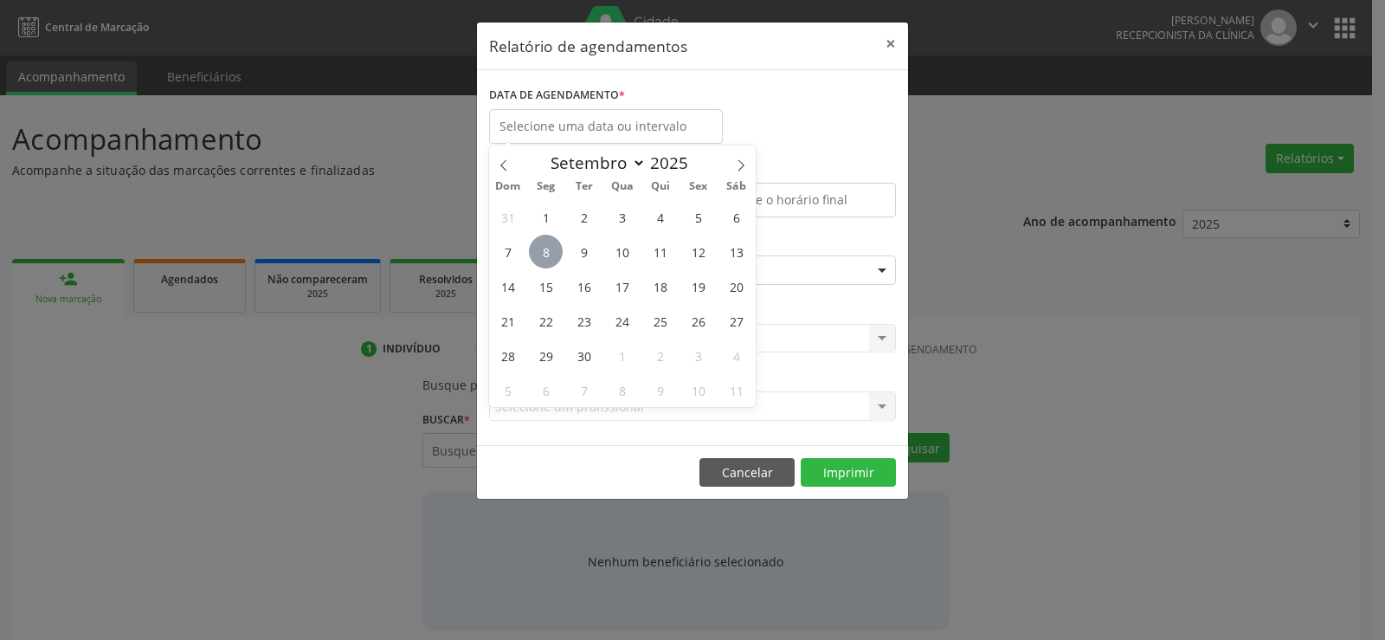
click at [546, 248] on span "8" at bounding box center [546, 252] width 34 height 34
type input "[DATE]"
click at [546, 248] on span "8" at bounding box center [546, 252] width 34 height 34
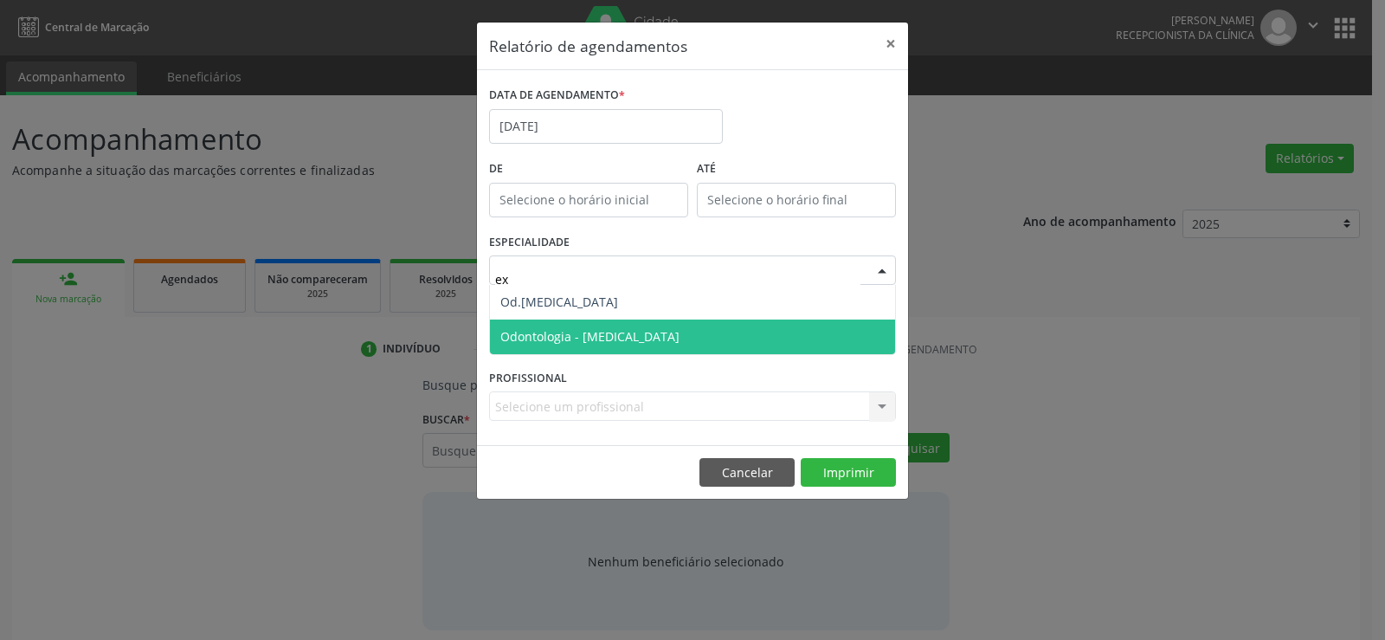
type input "exo"
click at [627, 337] on span "Odontologia - [MEDICAL_DATA]" at bounding box center [589, 336] width 179 height 16
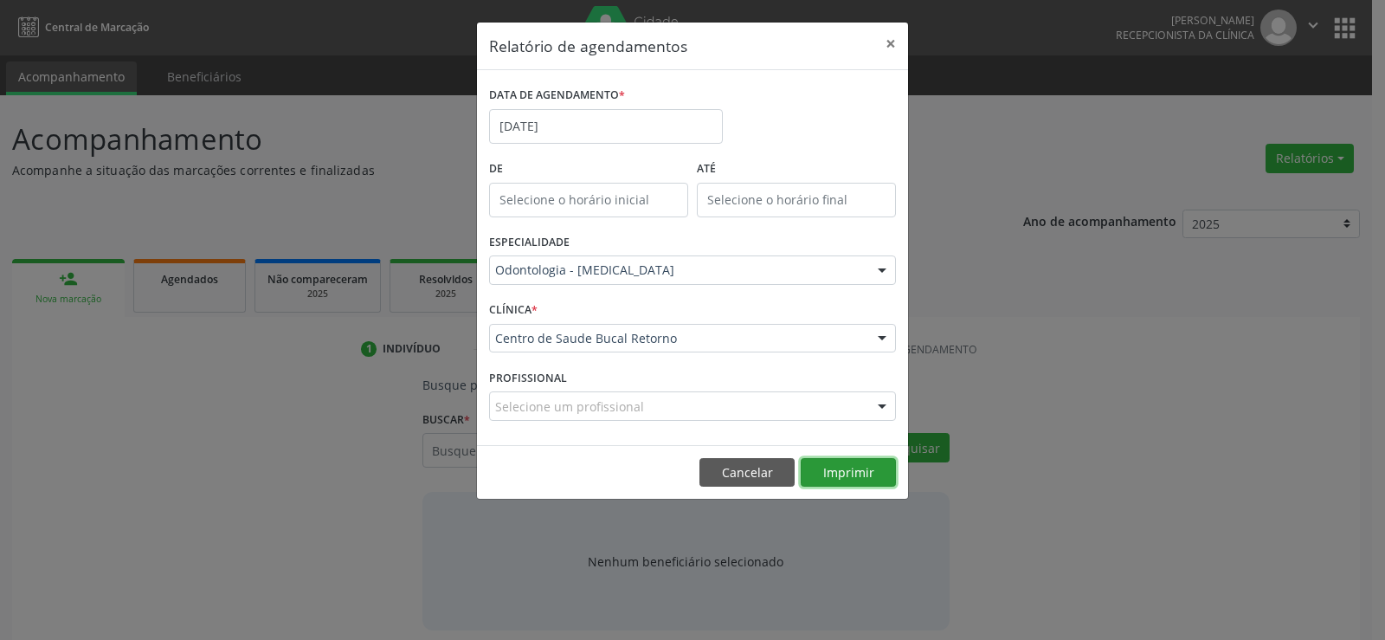
click at [838, 473] on button "Imprimir" at bounding box center [848, 472] width 95 height 29
